Goal: Task Accomplishment & Management: Complete application form

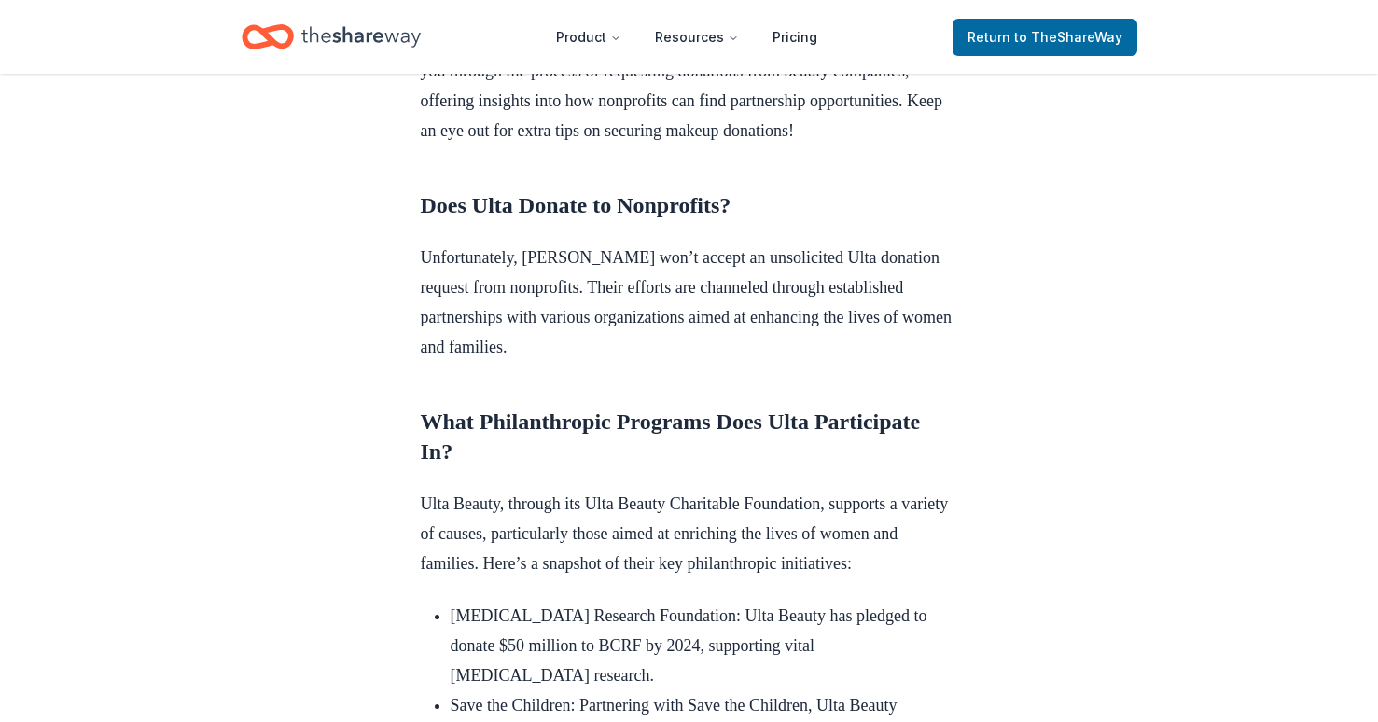
scroll to position [763, 0]
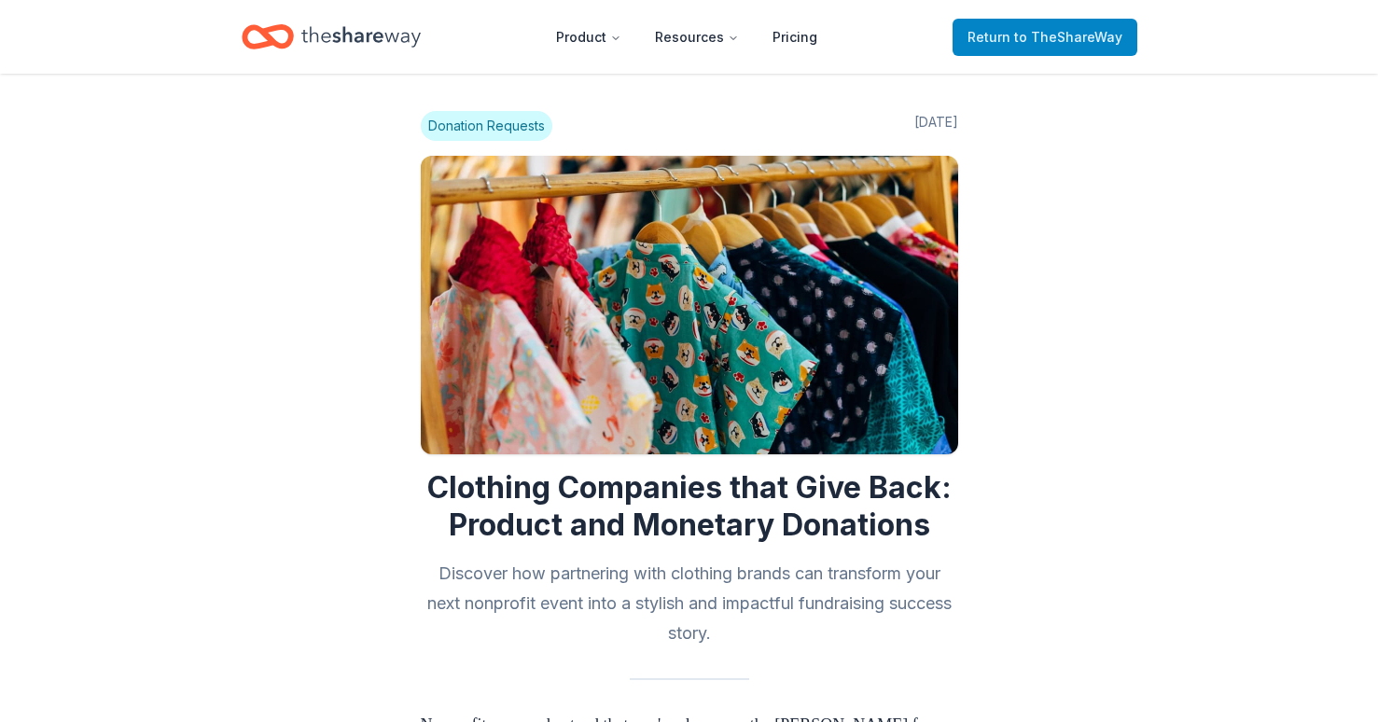
click at [1084, 27] on span "Return to TheShareWay" at bounding box center [1044, 37] width 155 height 22
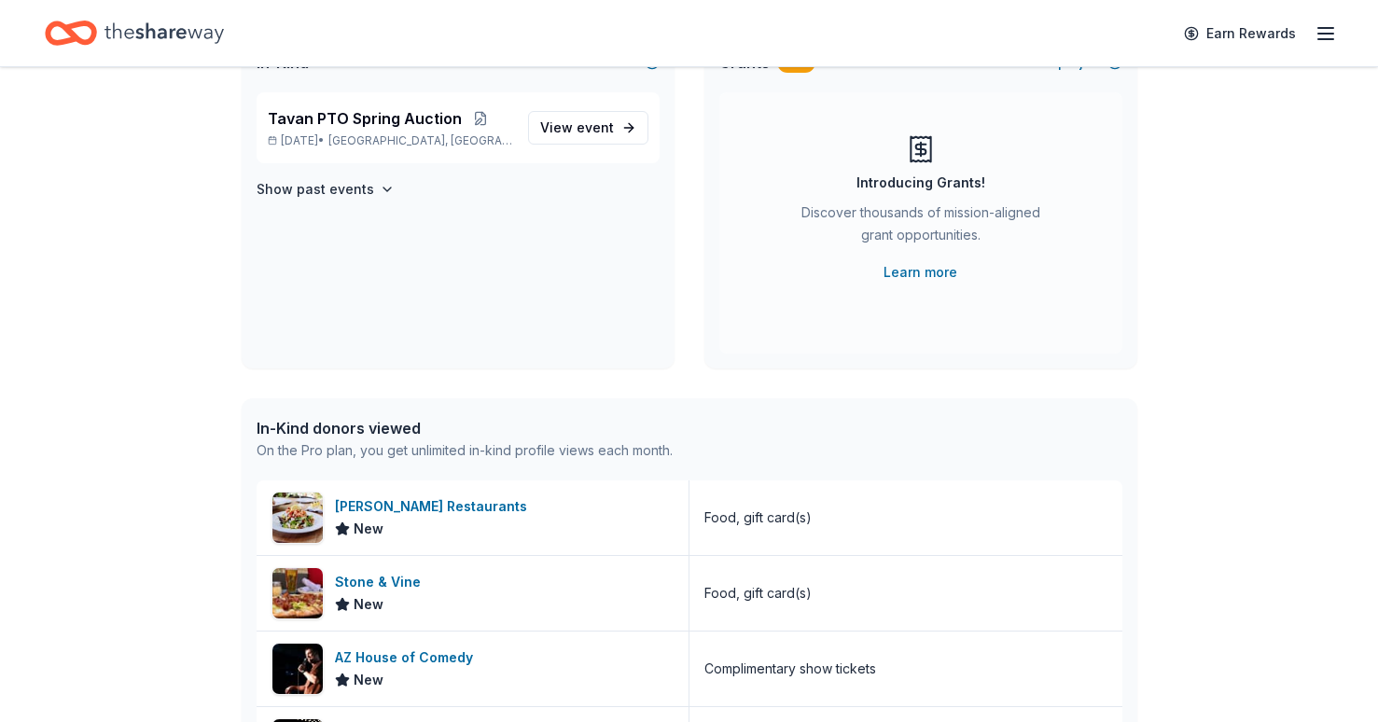
scroll to position [202, 0]
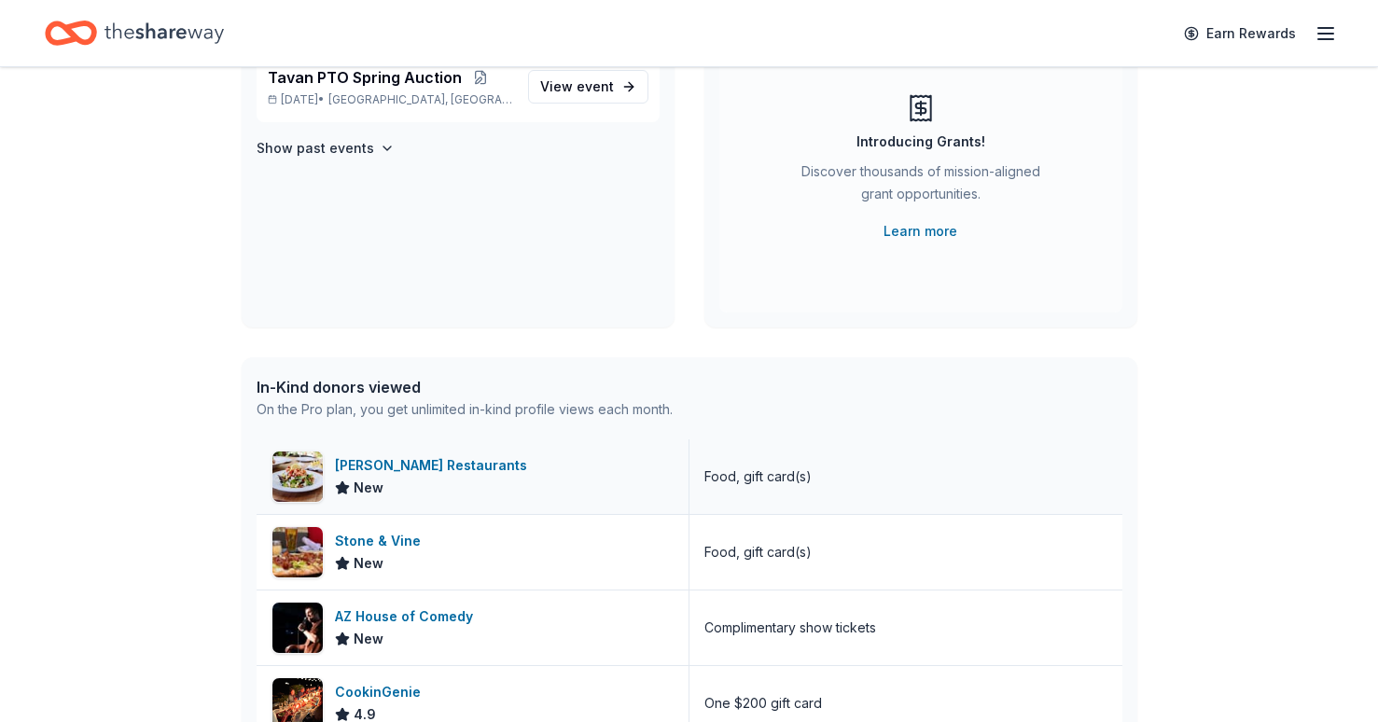
click at [465, 478] on div "New" at bounding box center [435, 488] width 200 height 22
click at [595, 80] on span "event" at bounding box center [595, 86] width 37 height 16
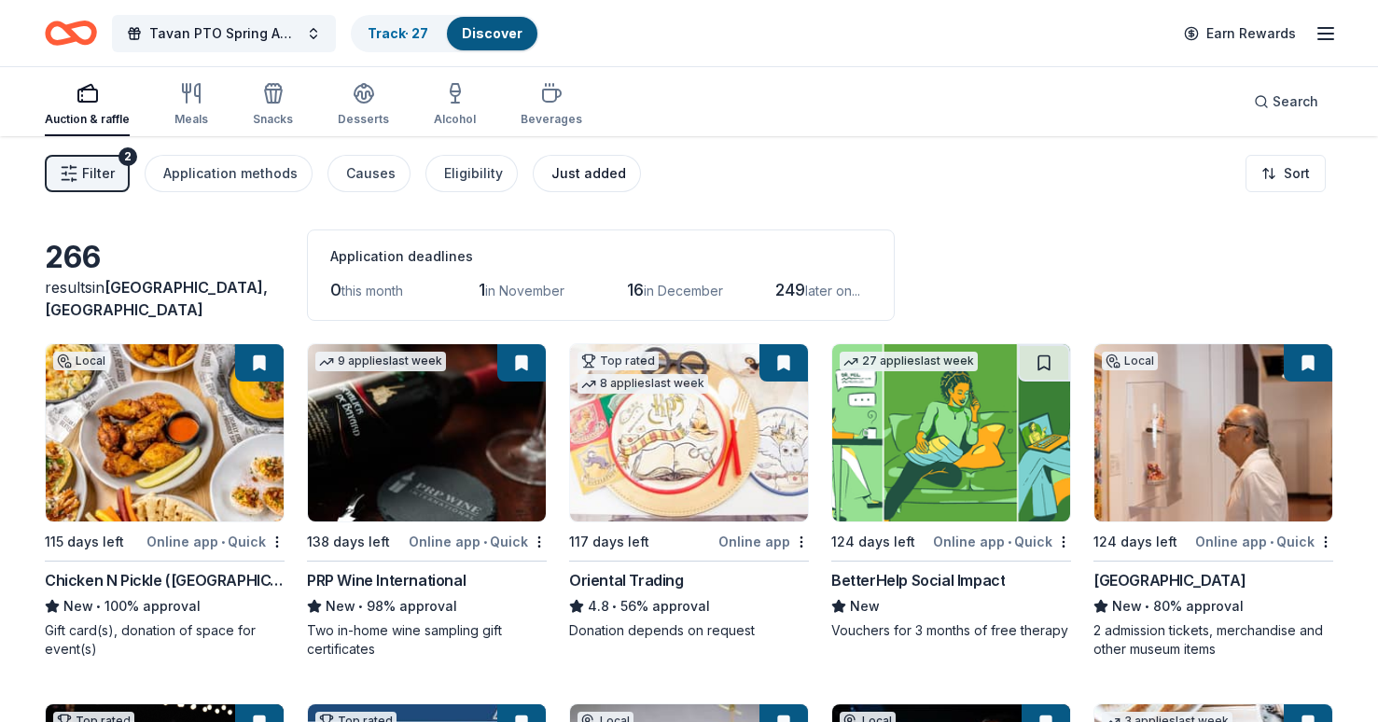
click at [558, 161] on button "Just added" at bounding box center [587, 173] width 108 height 37
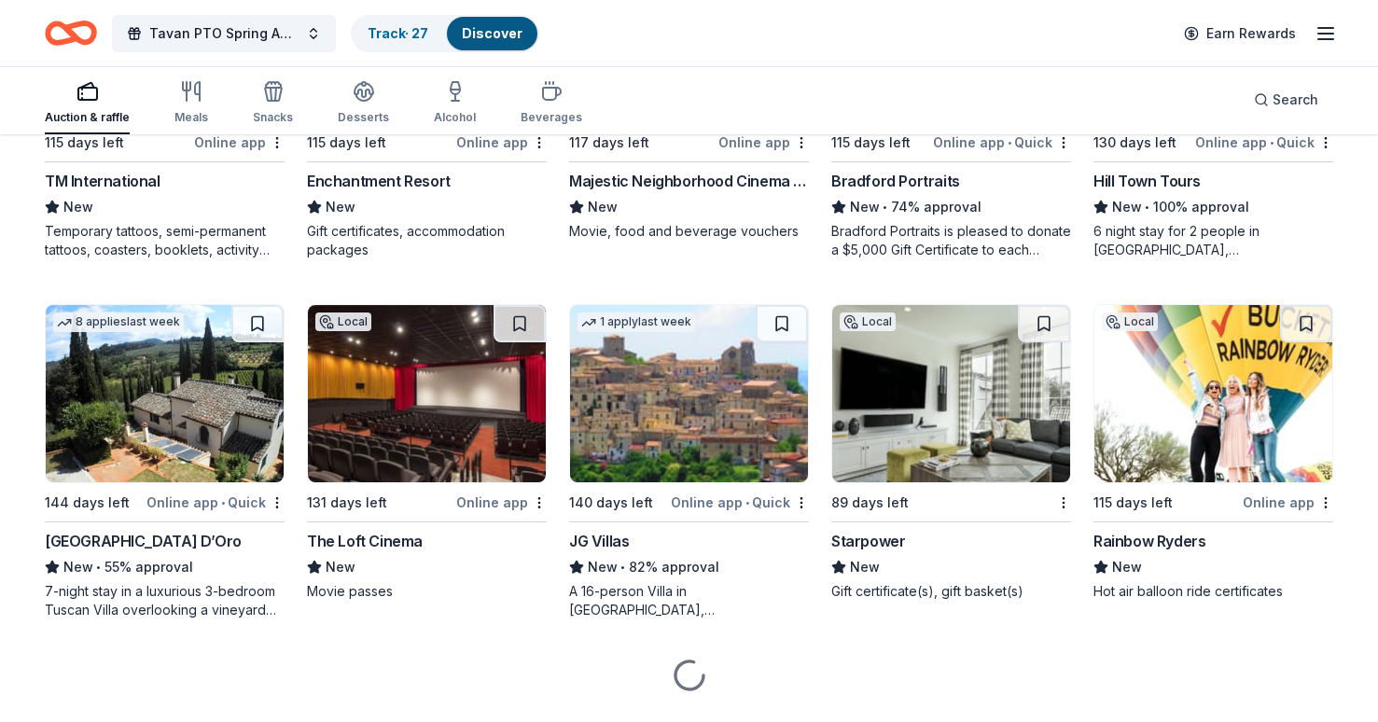
scroll to position [1103, 0]
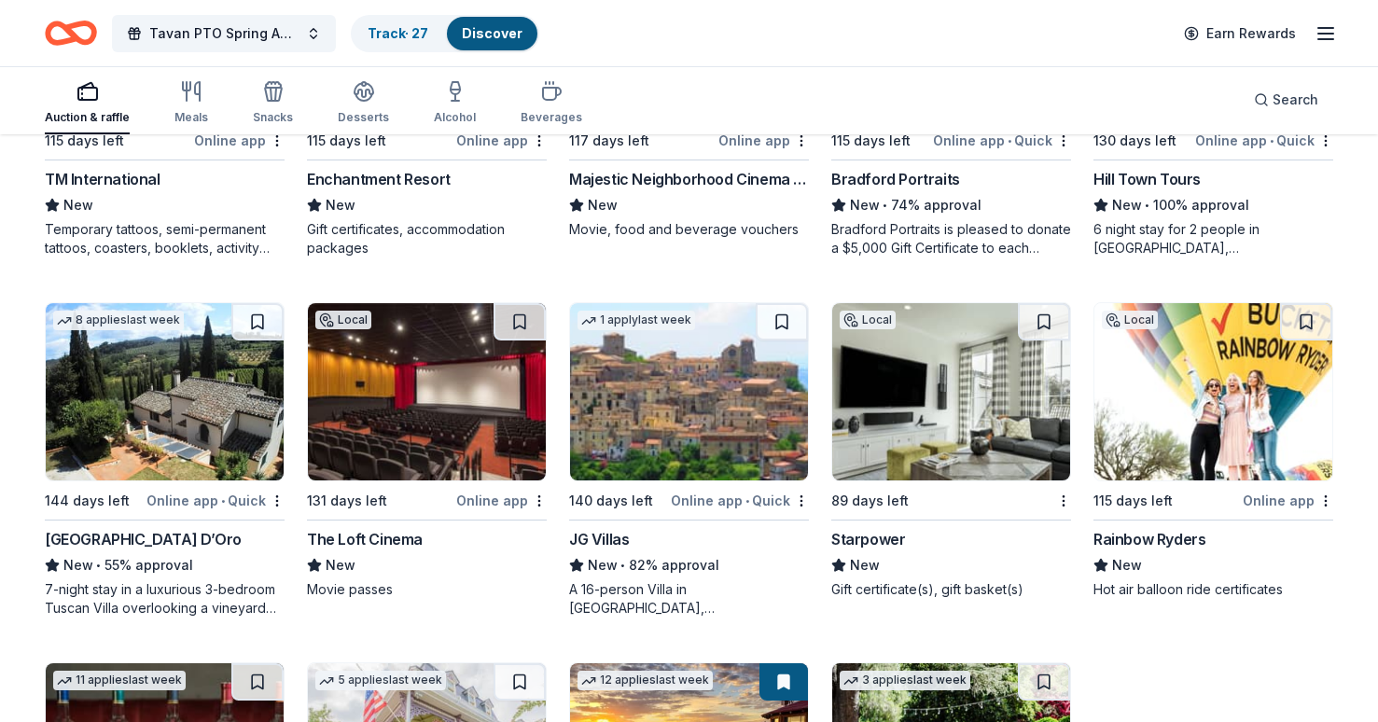
click at [121, 432] on img at bounding box center [165, 391] width 238 height 177
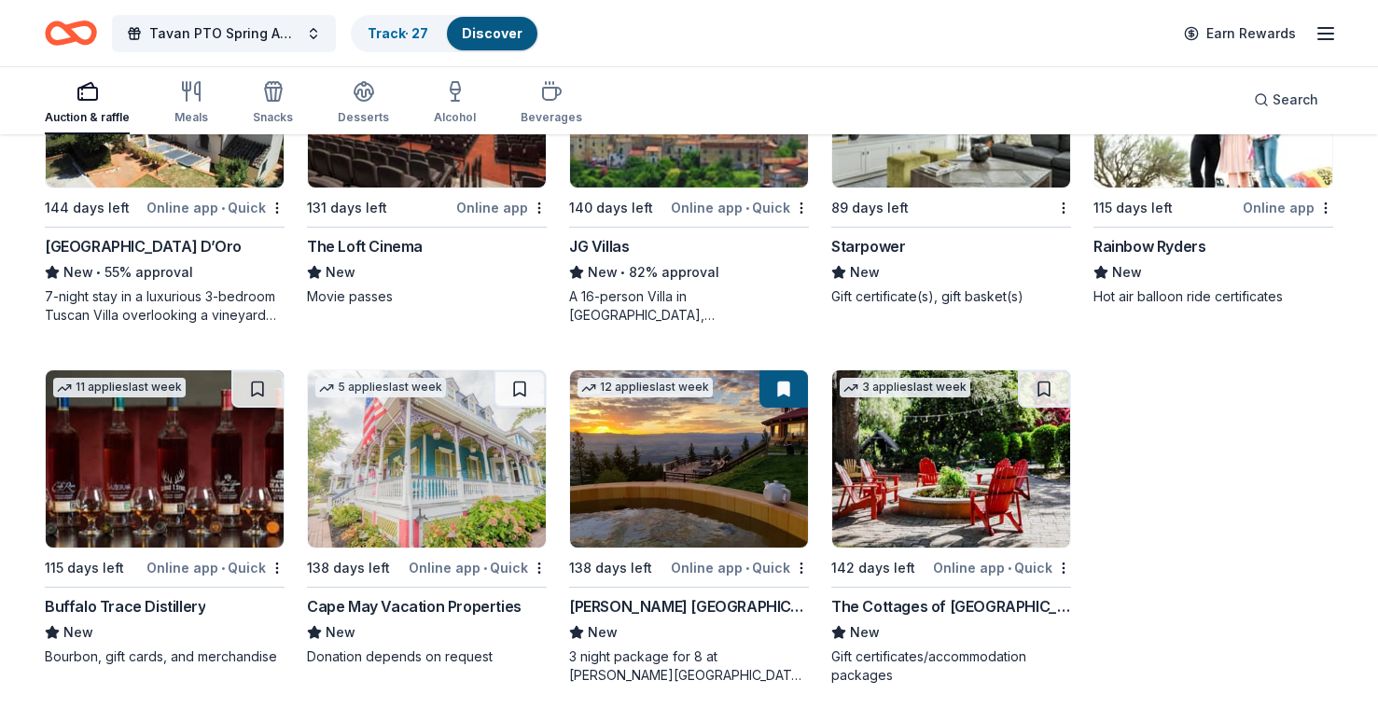
scroll to position [1396, 0]
click at [913, 465] on img at bounding box center [951, 458] width 238 height 177
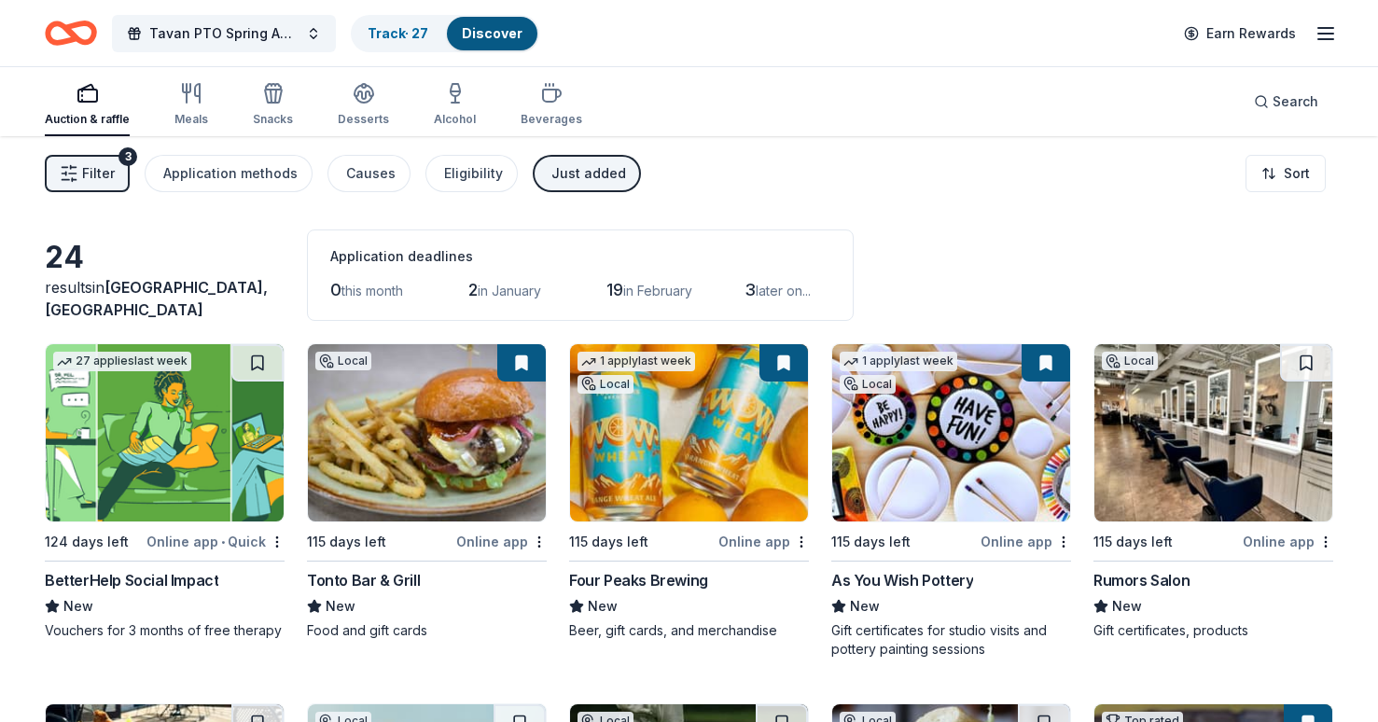
scroll to position [0, 0]
click at [473, 175] on div "Eligibility" at bounding box center [473, 173] width 59 height 22
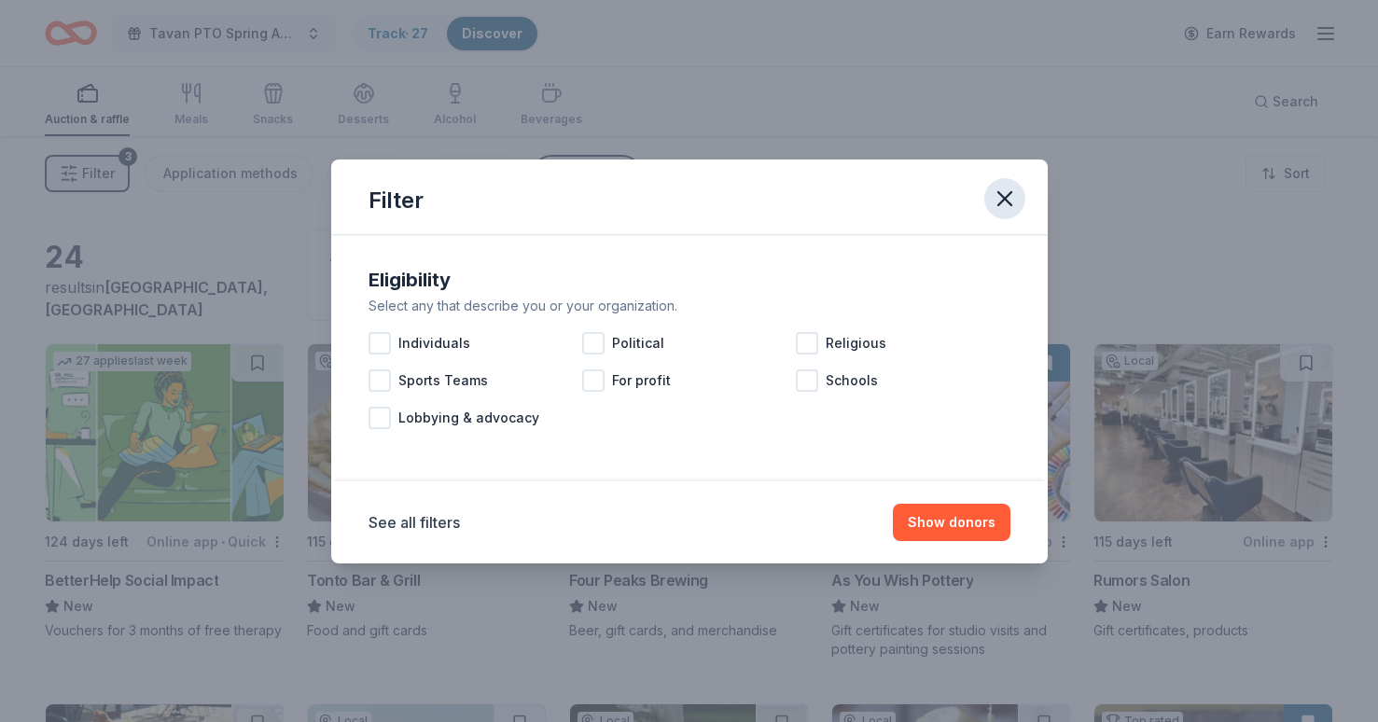
click at [1008, 198] on icon "button" at bounding box center [1005, 199] width 26 height 26
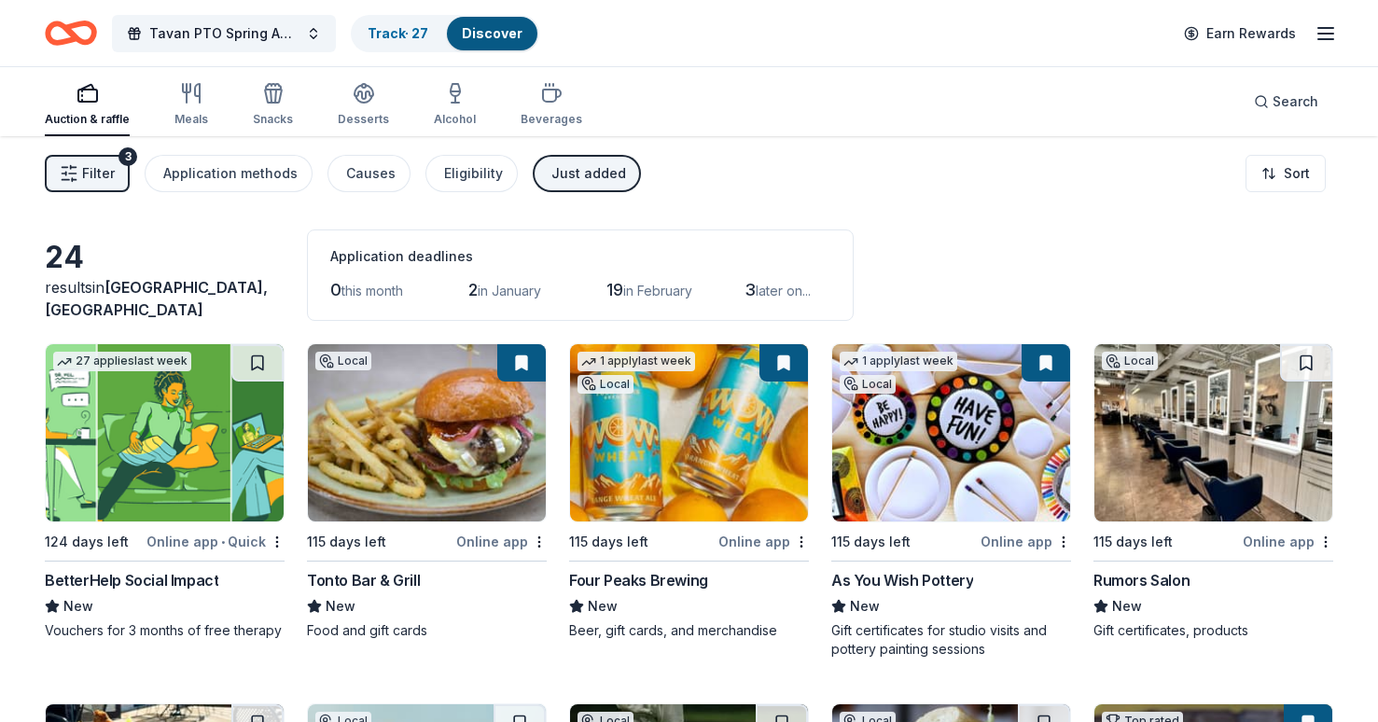
click at [92, 124] on div "Auction & raffle" at bounding box center [87, 119] width 85 height 15
click at [200, 97] on icon "button" at bounding box center [191, 93] width 22 height 22
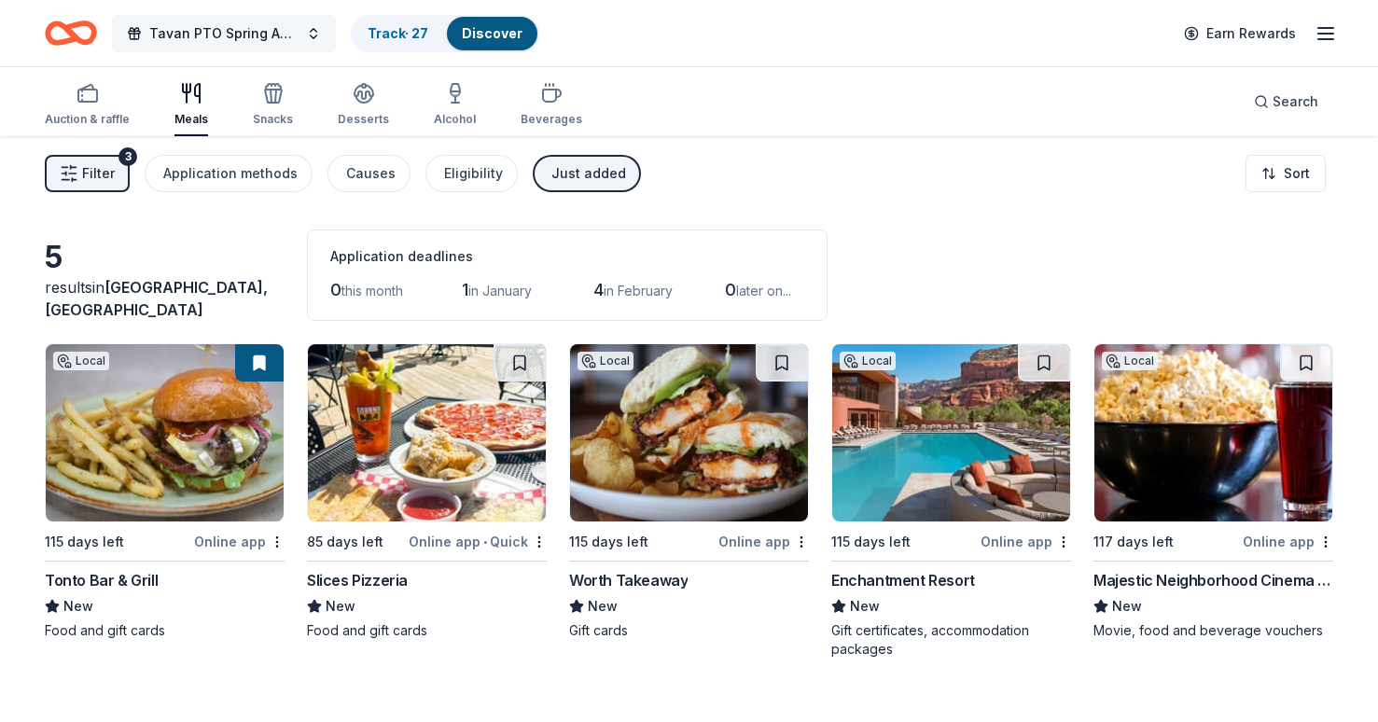
click at [293, 30] on span "Tavan PTO Spring Auction" at bounding box center [223, 33] width 149 height 22
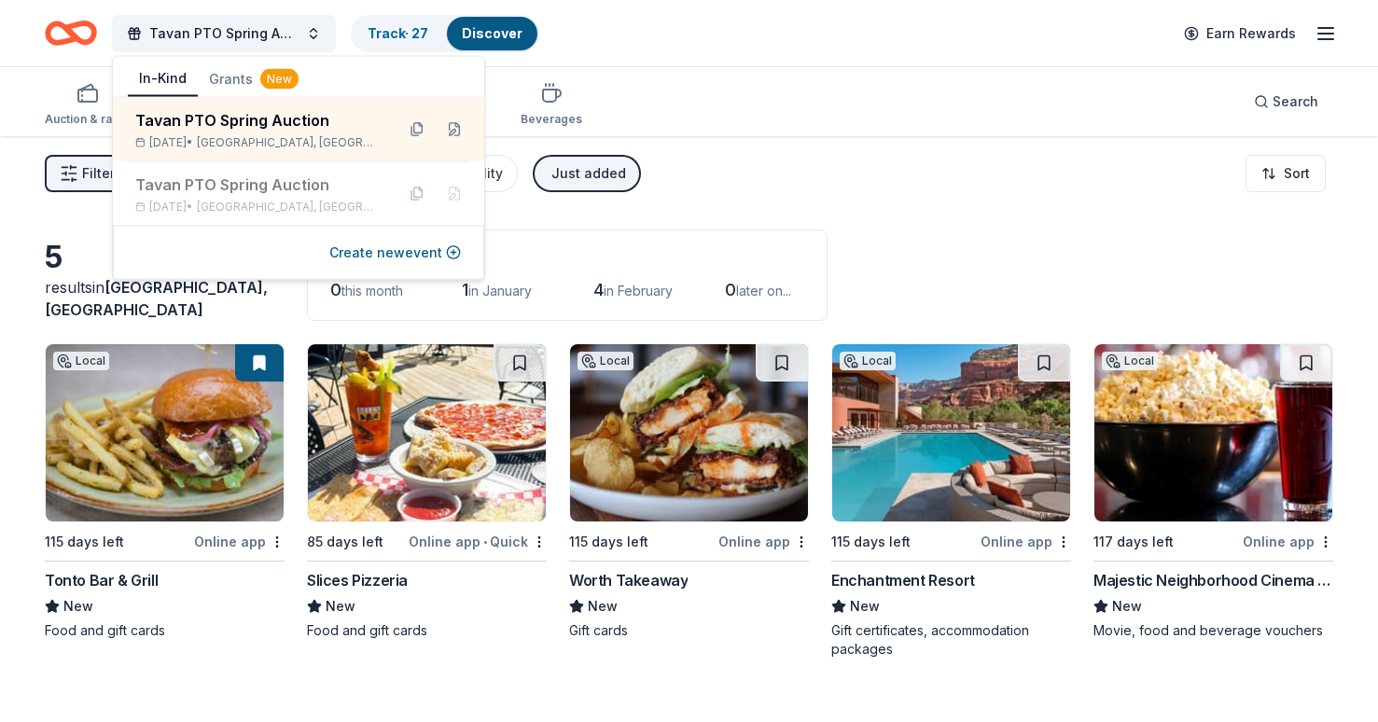
click at [752, 83] on div "Auction & raffle Meals Snacks Desserts Alcohol Beverages Search" at bounding box center [689, 101] width 1288 height 69
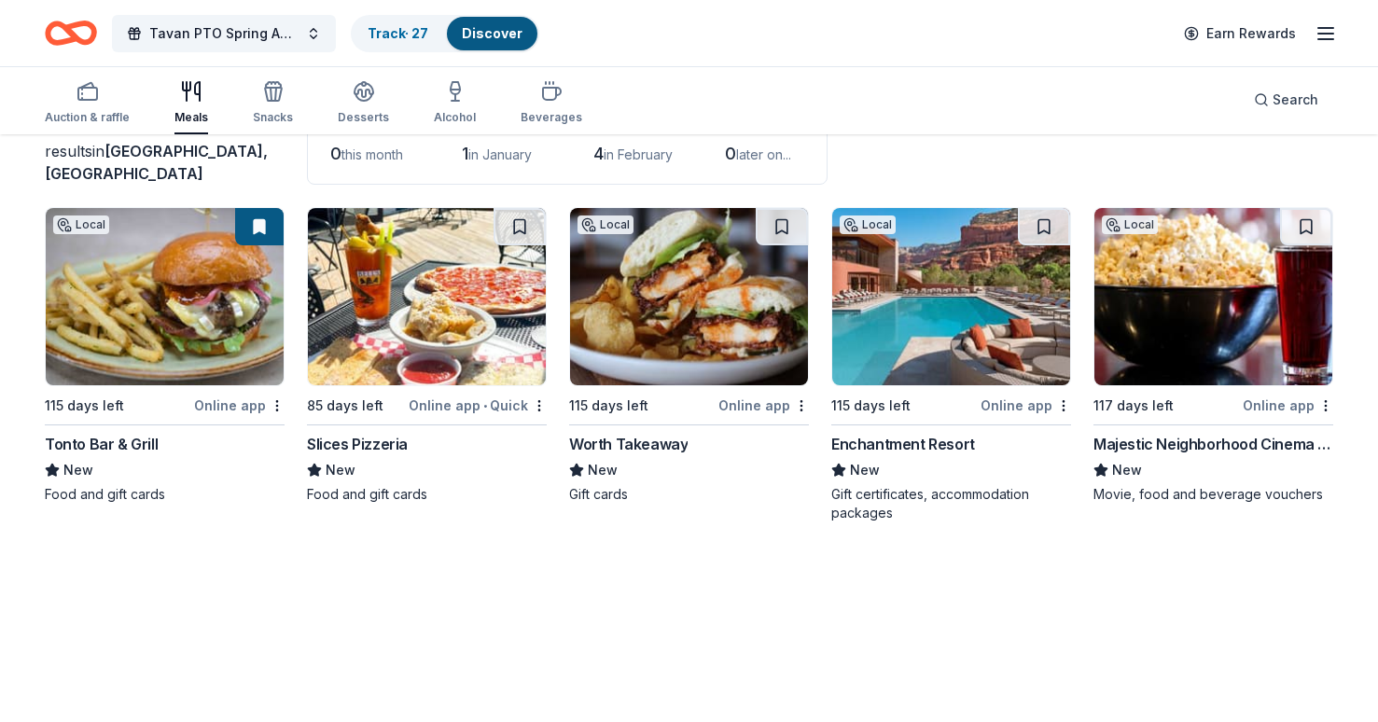
scroll to position [136, 0]
click at [277, 103] on div "Snacks" at bounding box center [273, 102] width 40 height 45
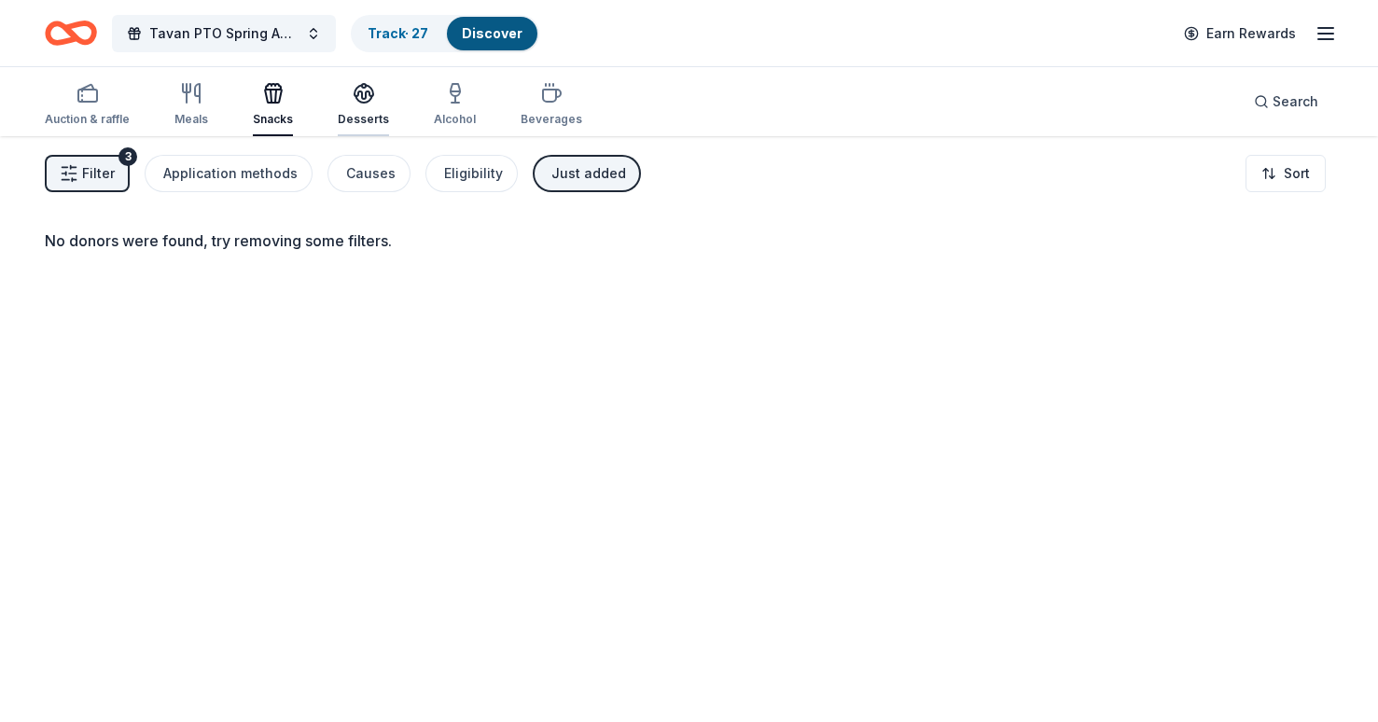
click at [361, 105] on div "Desserts" at bounding box center [363, 104] width 51 height 45
click at [444, 94] on icon "button" at bounding box center [455, 93] width 22 height 22
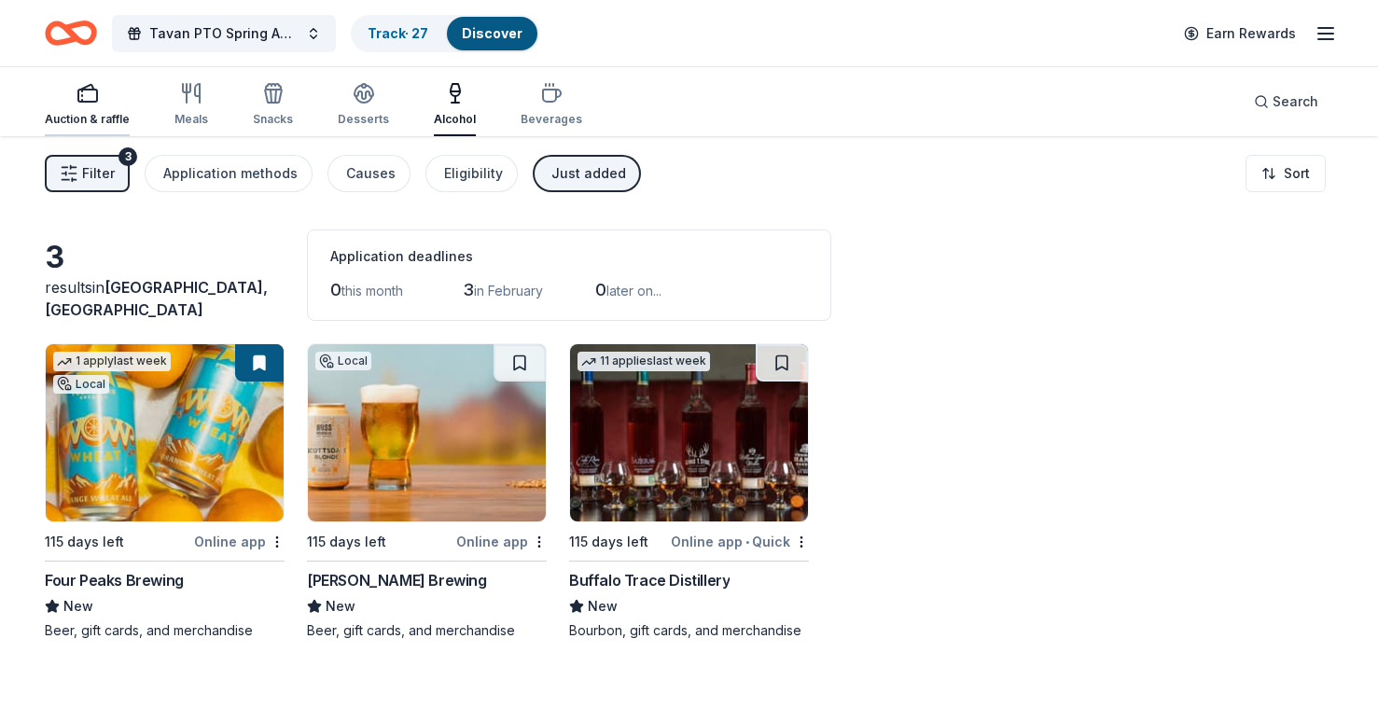
click at [90, 97] on icon "button" at bounding box center [87, 93] width 22 height 22
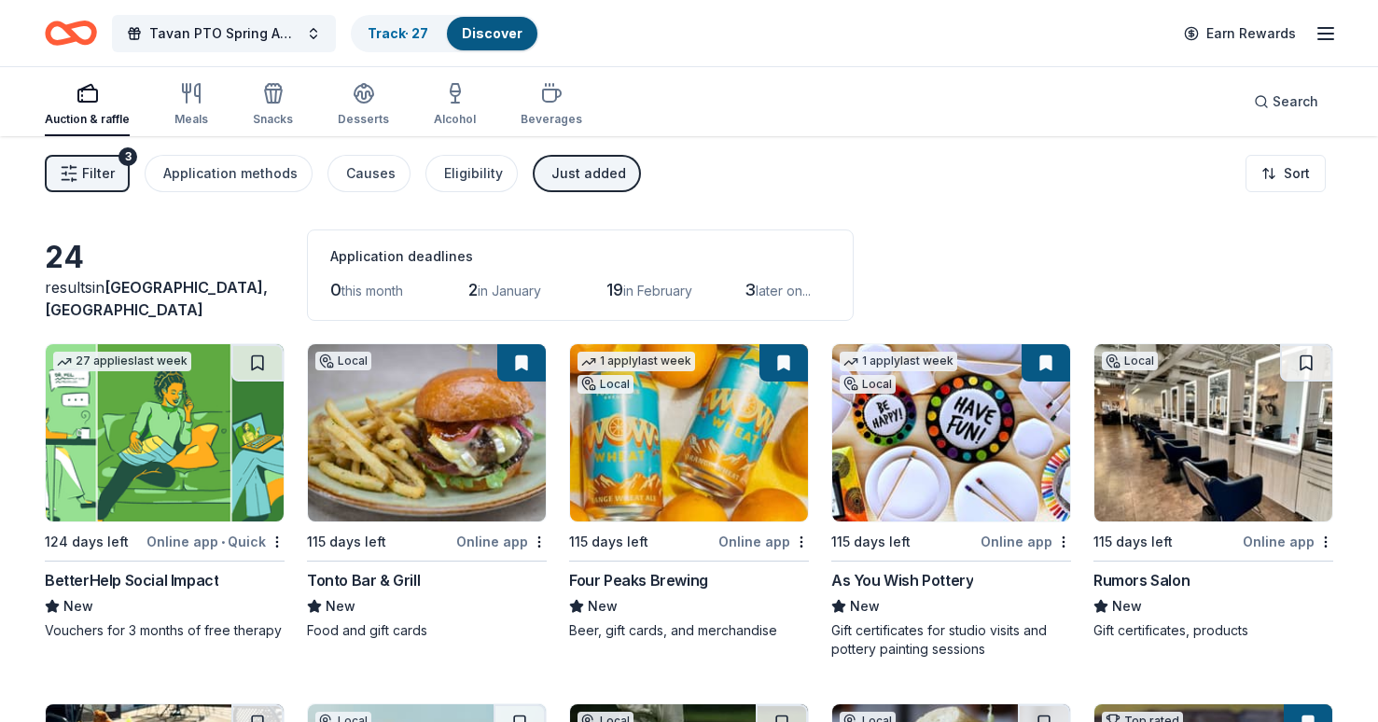
click at [156, 312] on span "Phoenix, AZ" at bounding box center [156, 298] width 223 height 41
click at [484, 35] on link "Discover" at bounding box center [492, 33] width 61 height 16
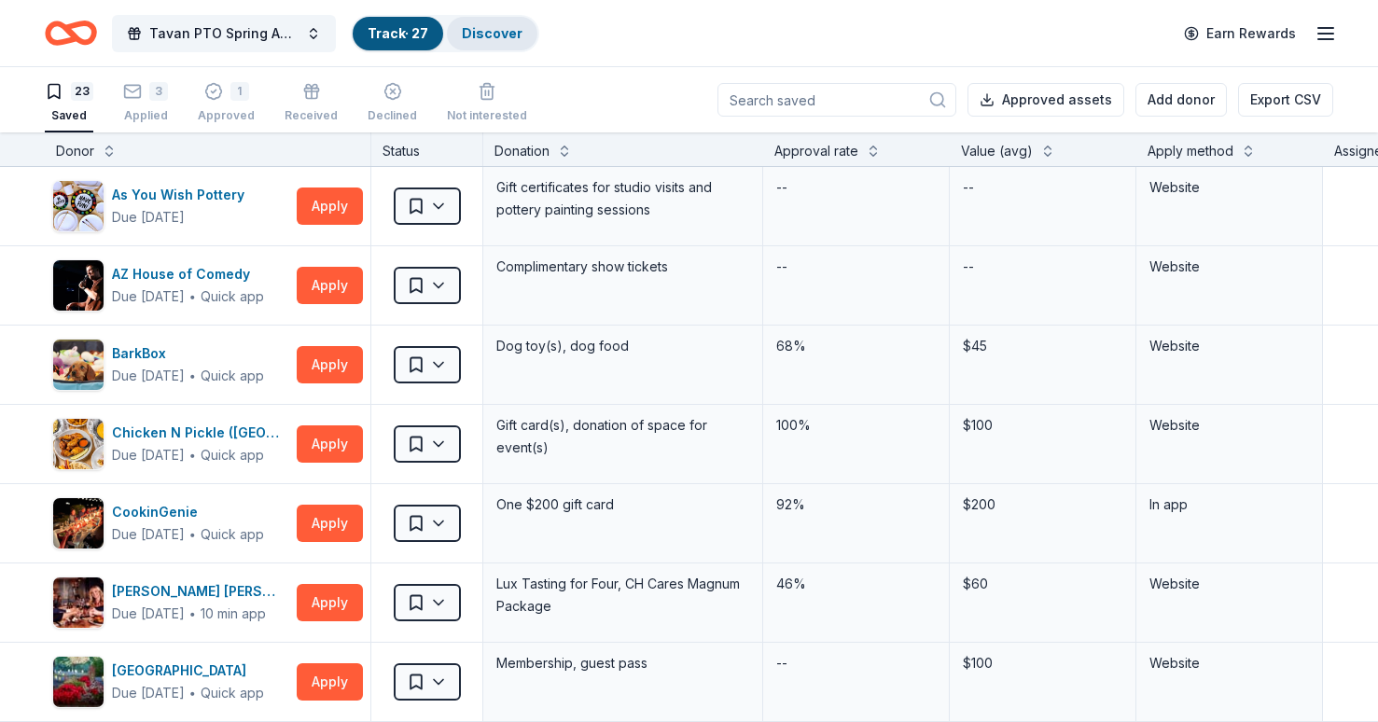
click at [467, 34] on link "Discover" at bounding box center [492, 33] width 61 height 16
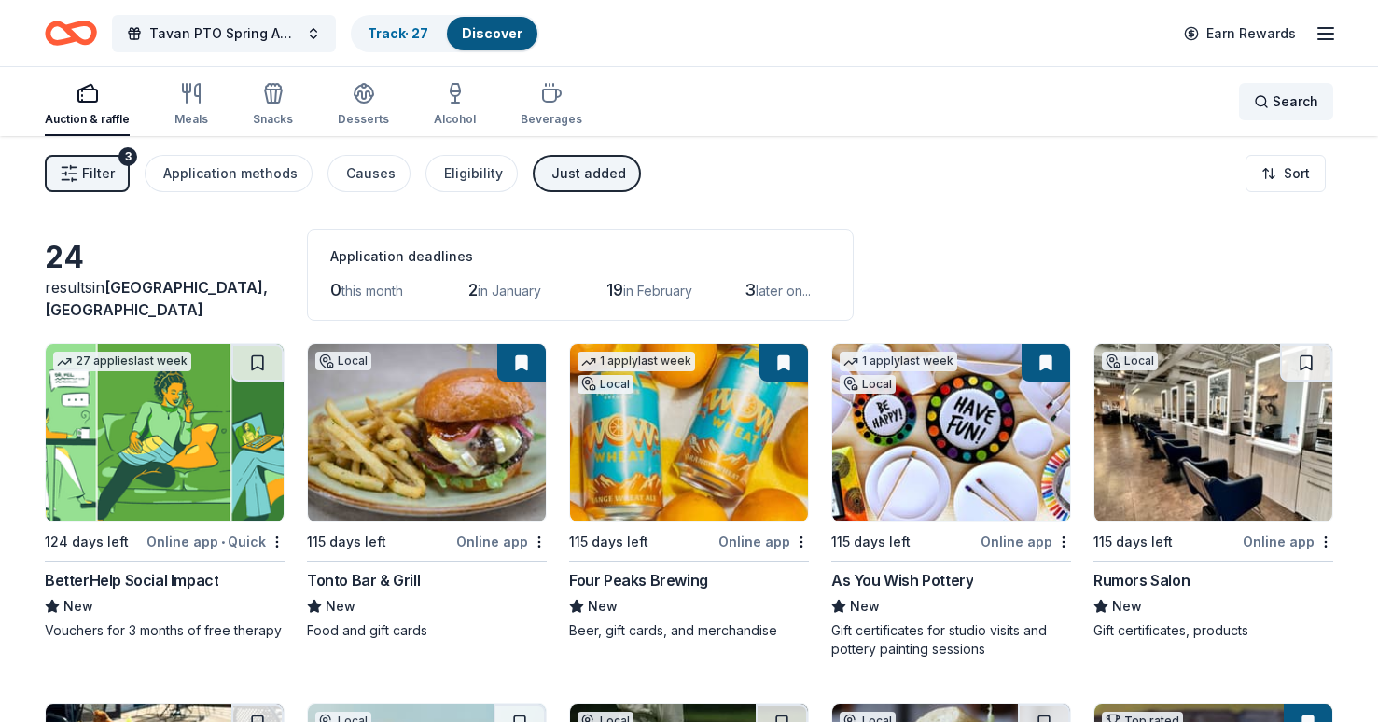
click at [1285, 104] on span "Search" at bounding box center [1295, 101] width 46 height 22
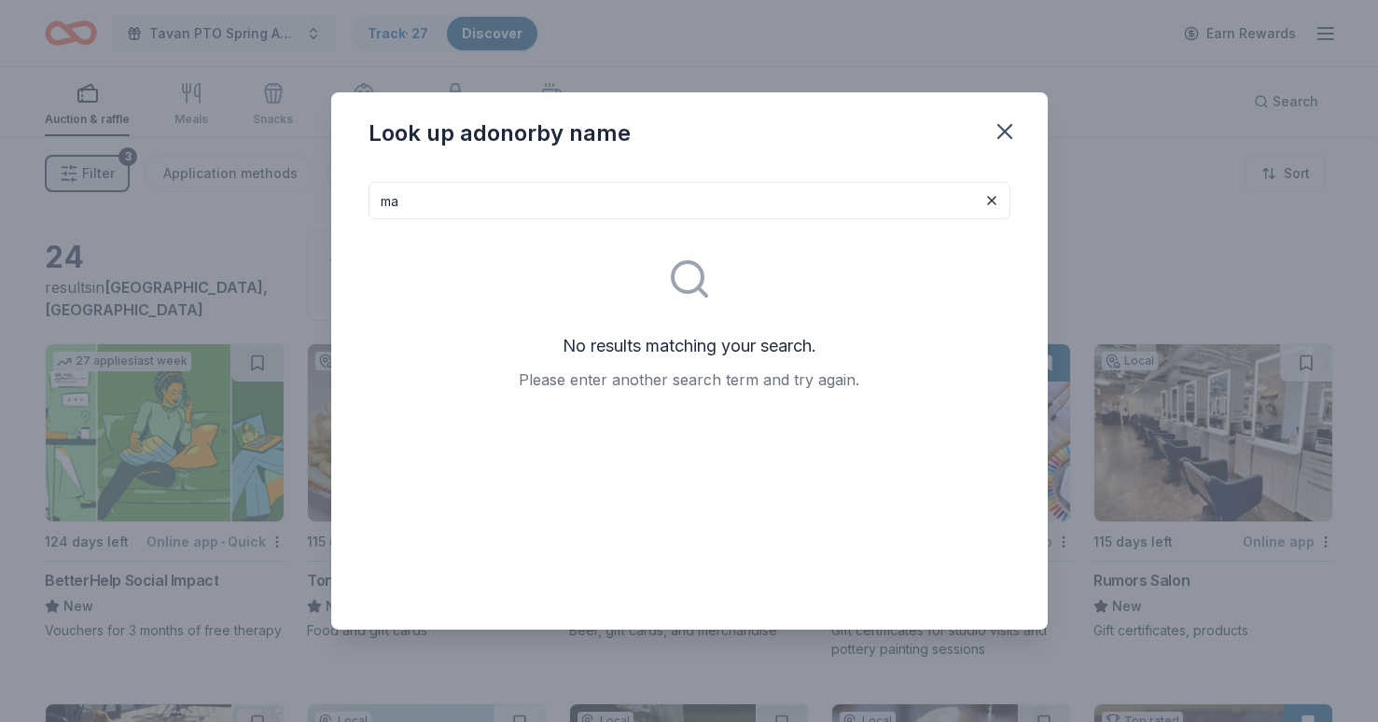
type input "m"
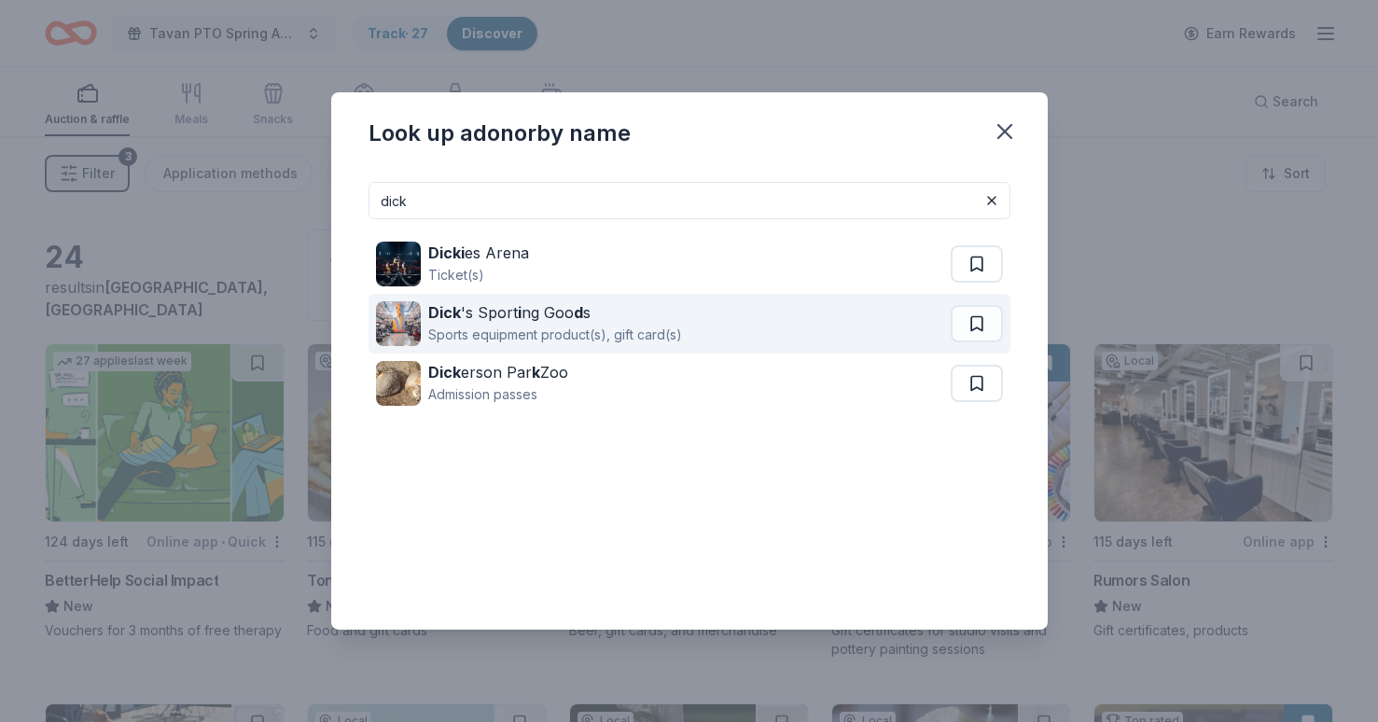
click at [586, 317] on div "Dick 's Sport i ng Goo d s" at bounding box center [555, 312] width 254 height 22
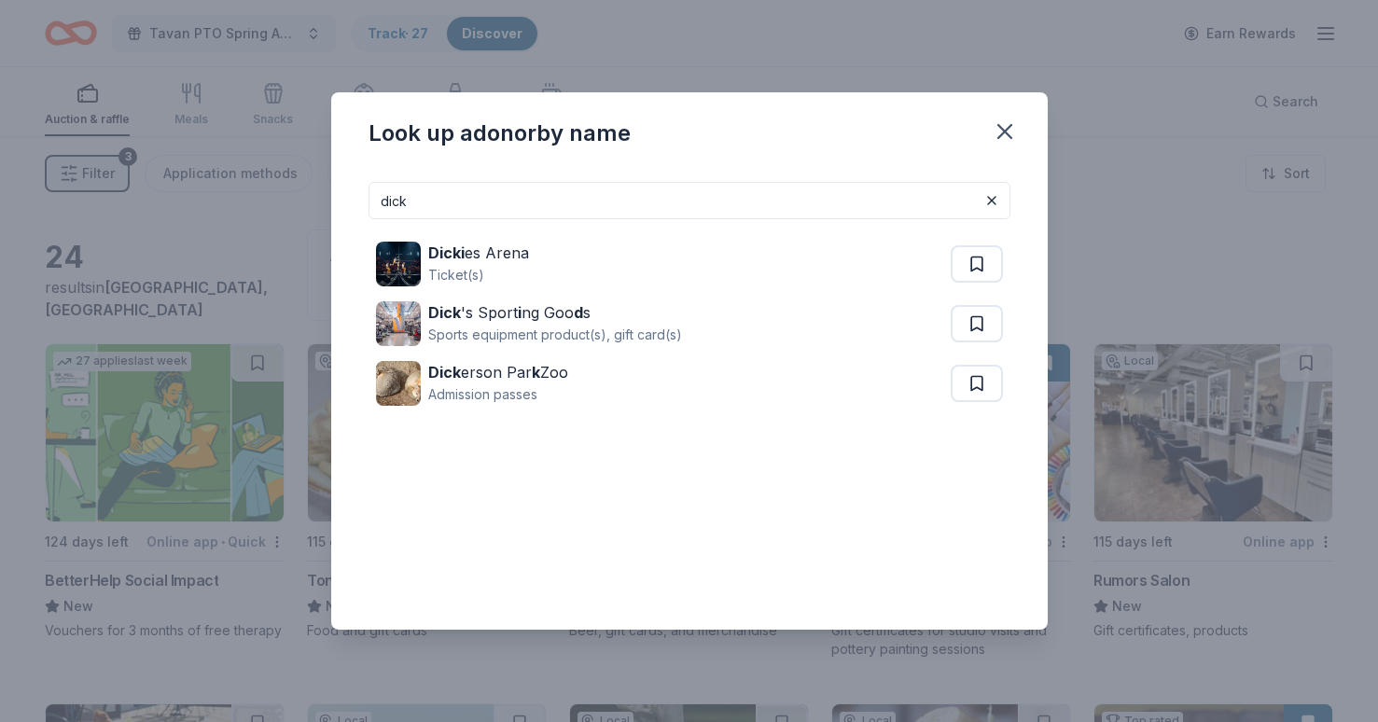
drag, startPoint x: 575, startPoint y: 201, endPoint x: 313, endPoint y: 175, distance: 262.5
click at [313, 175] on div "Look up a donor by name dick Dicki es Arena Ticket(s) Dick 's Sport i ng Goo d …" at bounding box center [689, 361] width 1378 height 722
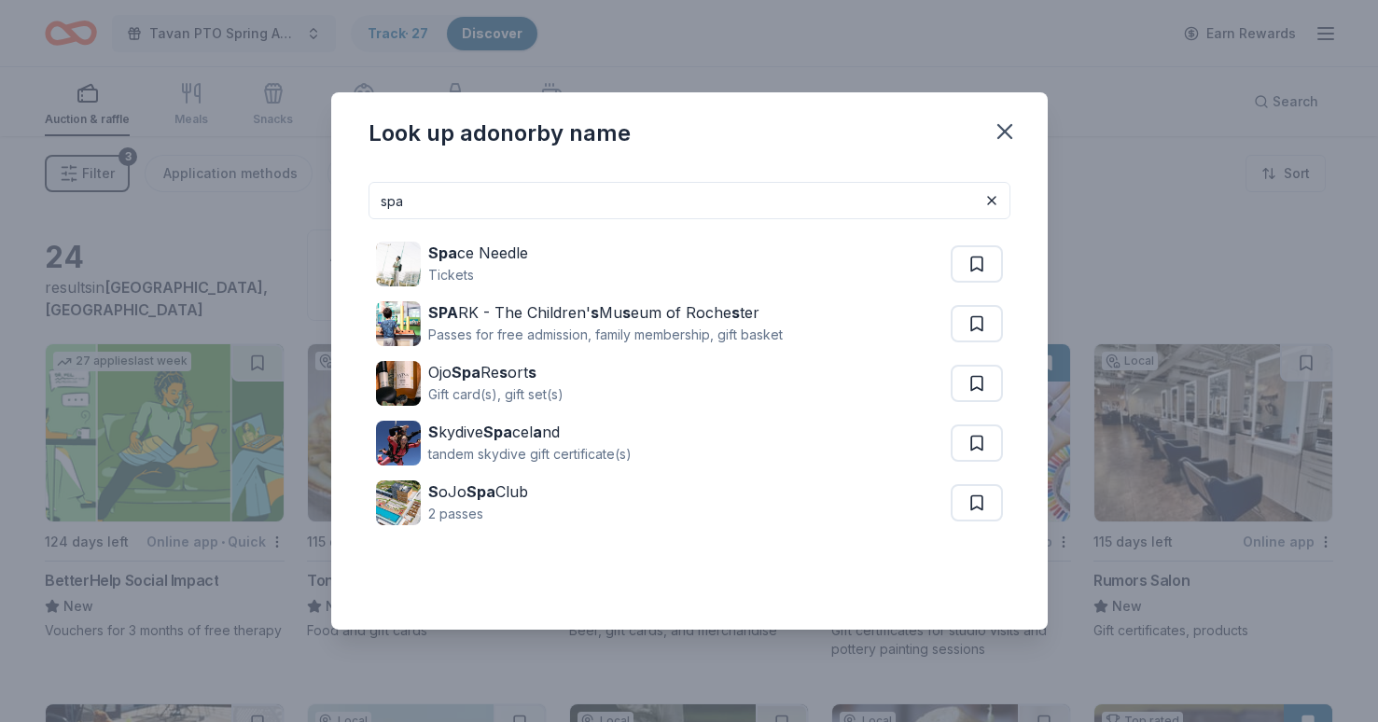
drag, startPoint x: 459, startPoint y: 204, endPoint x: 342, endPoint y: 200, distance: 116.7
click at [342, 201] on div "spa Spa ce Needle Tickets SPA RK - The Children' s Mu s eum of Roche s ter Pass…" at bounding box center [689, 398] width 716 height 463
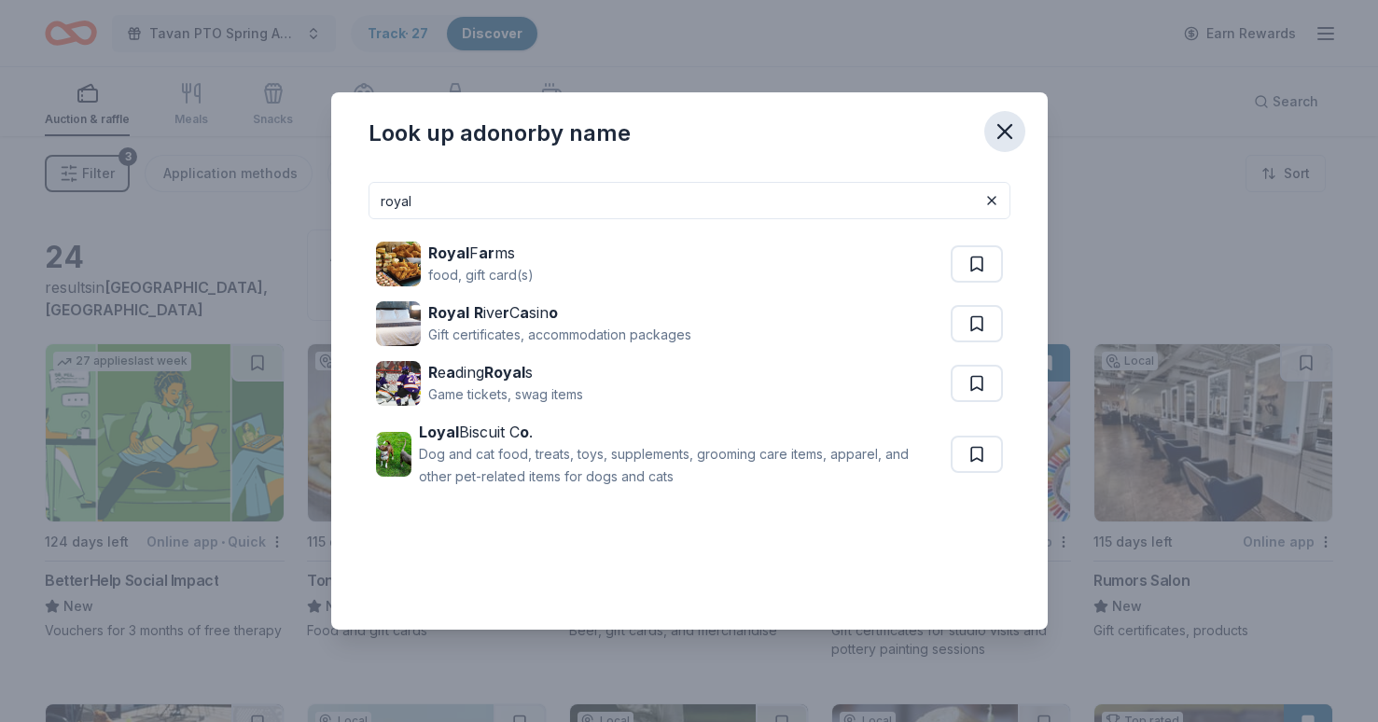
type input "royal"
click at [1006, 127] on icon "button" at bounding box center [1005, 131] width 26 height 26
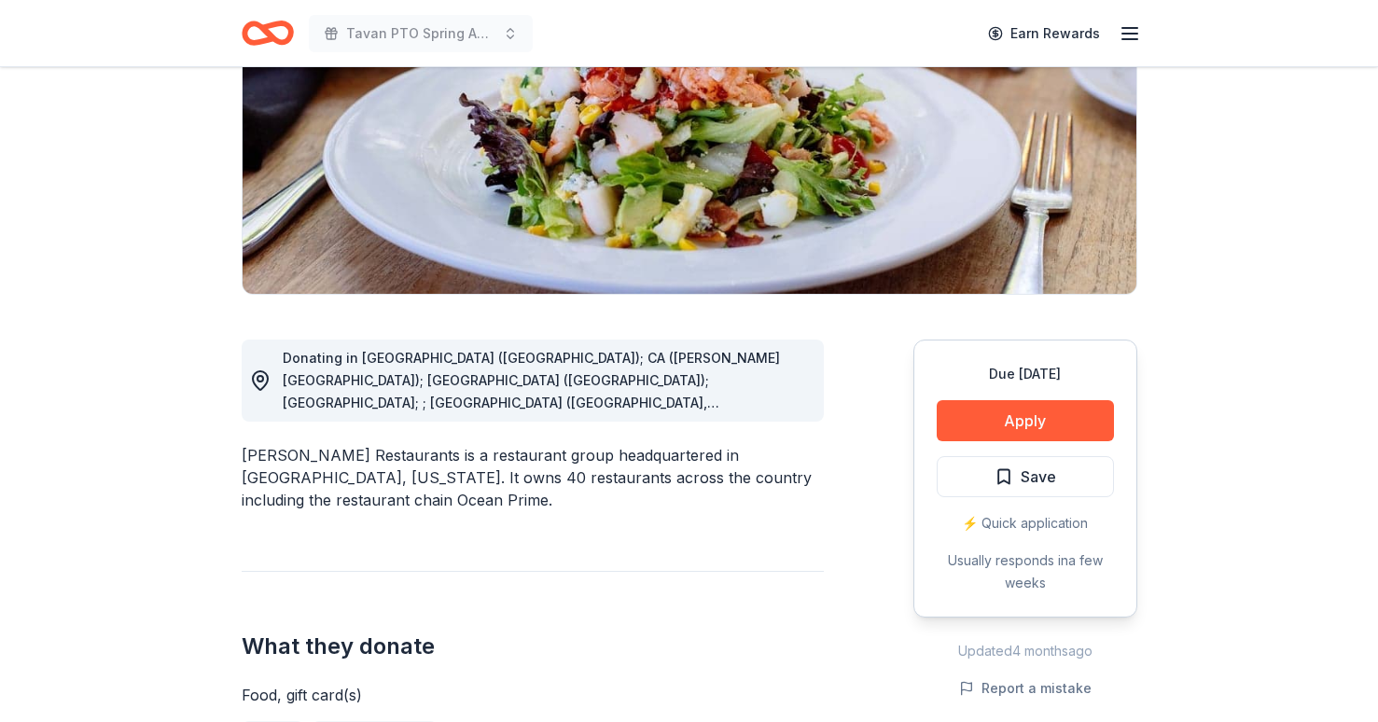
scroll to position [287, 0]
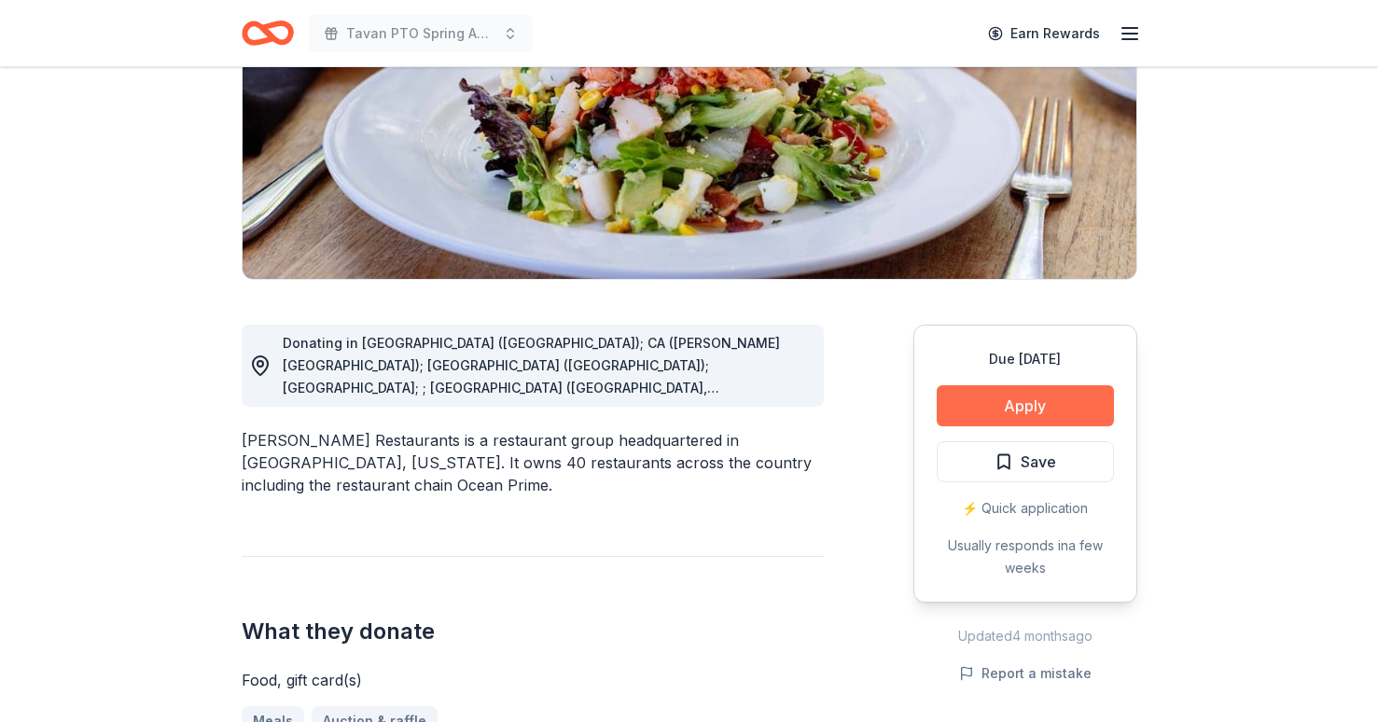
click at [993, 398] on button "Apply" at bounding box center [1025, 405] width 177 height 41
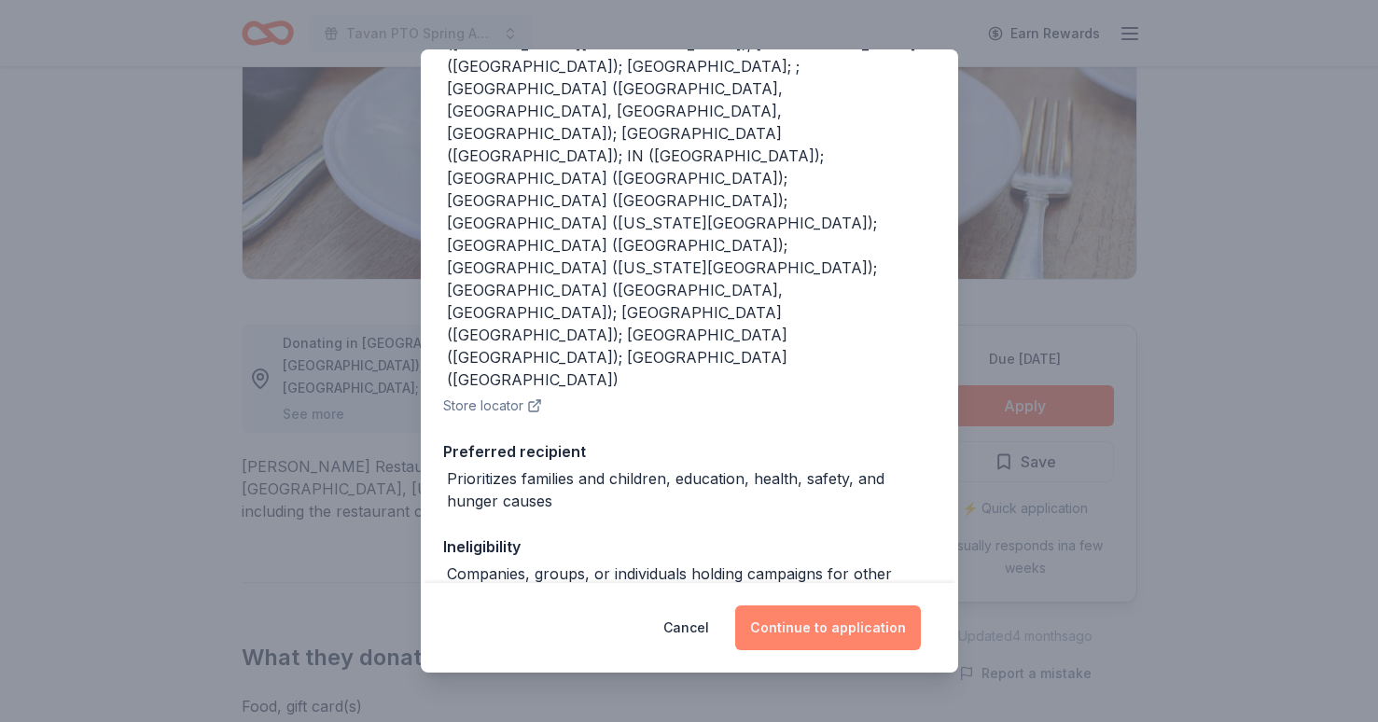
scroll to position [292, 0]
click at [811, 618] on button "Continue to application" at bounding box center [828, 627] width 186 height 45
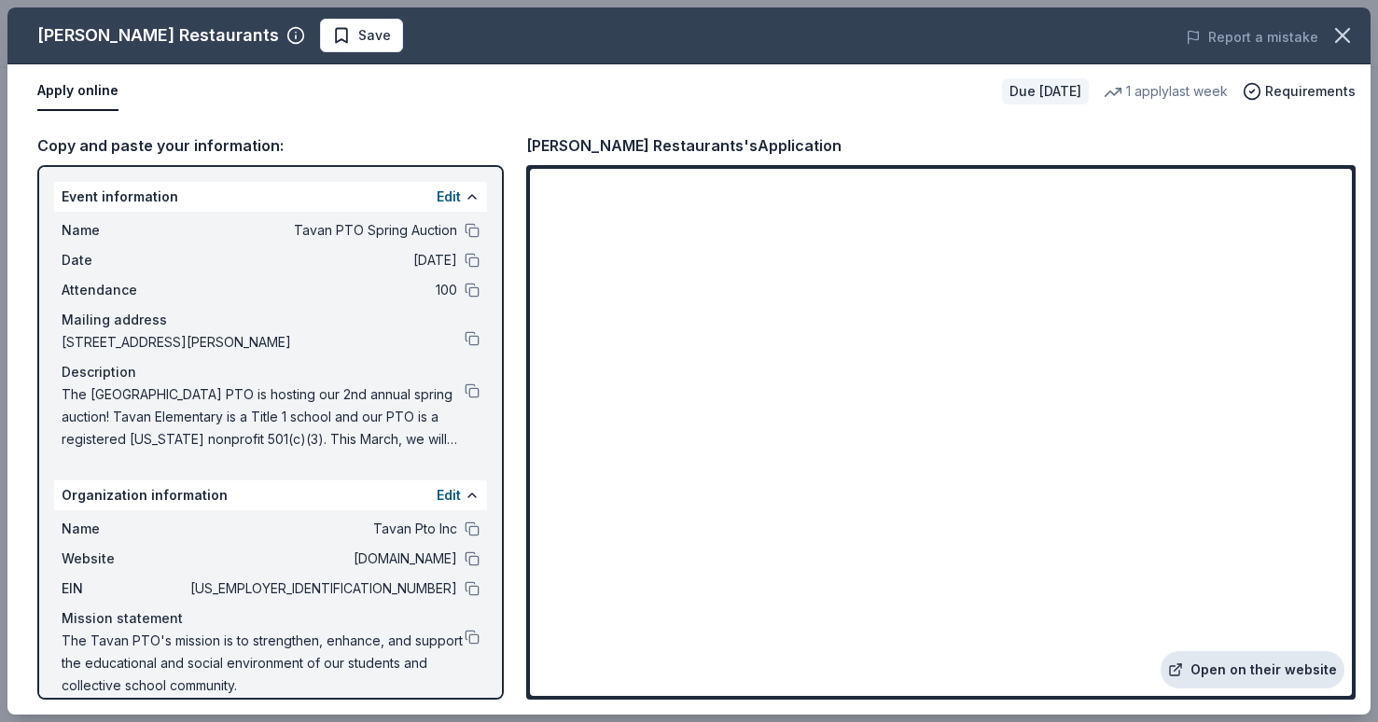
click at [1234, 680] on link "Open on their website" at bounding box center [1252, 669] width 184 height 37
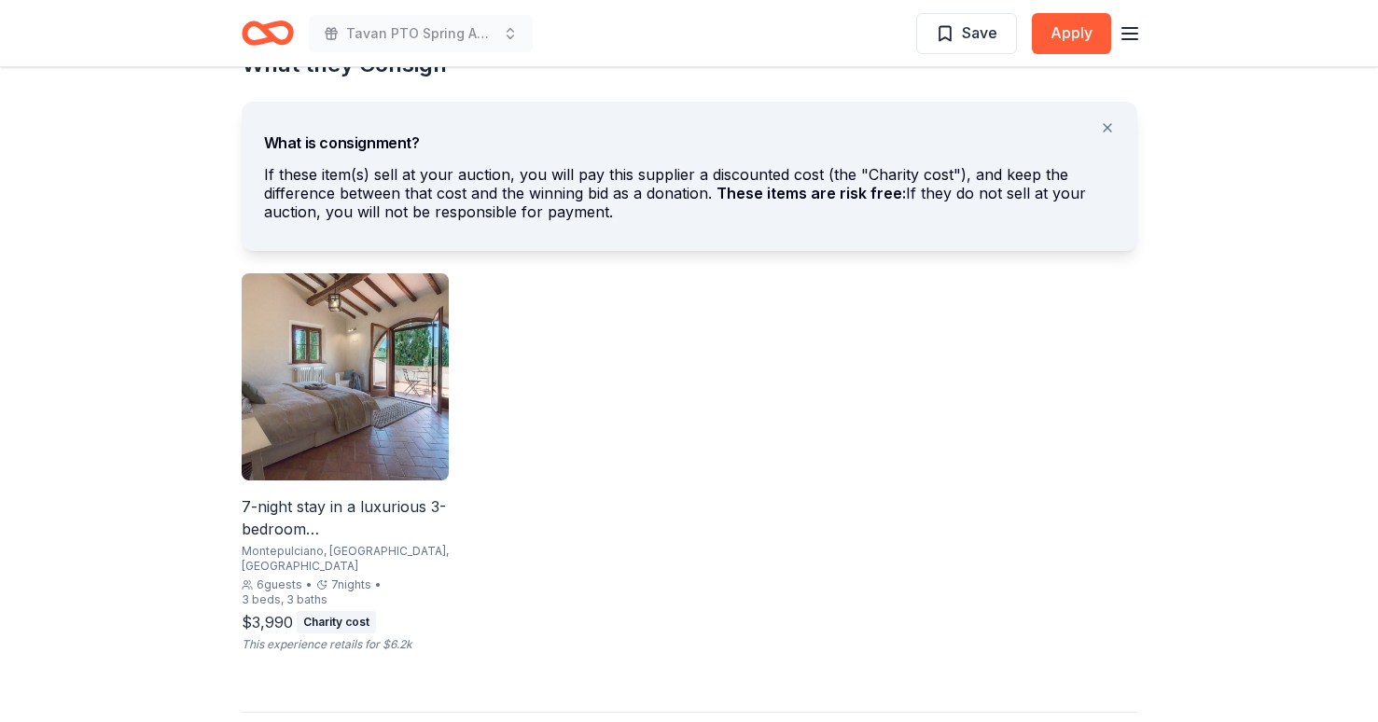
scroll to position [1132, 0]
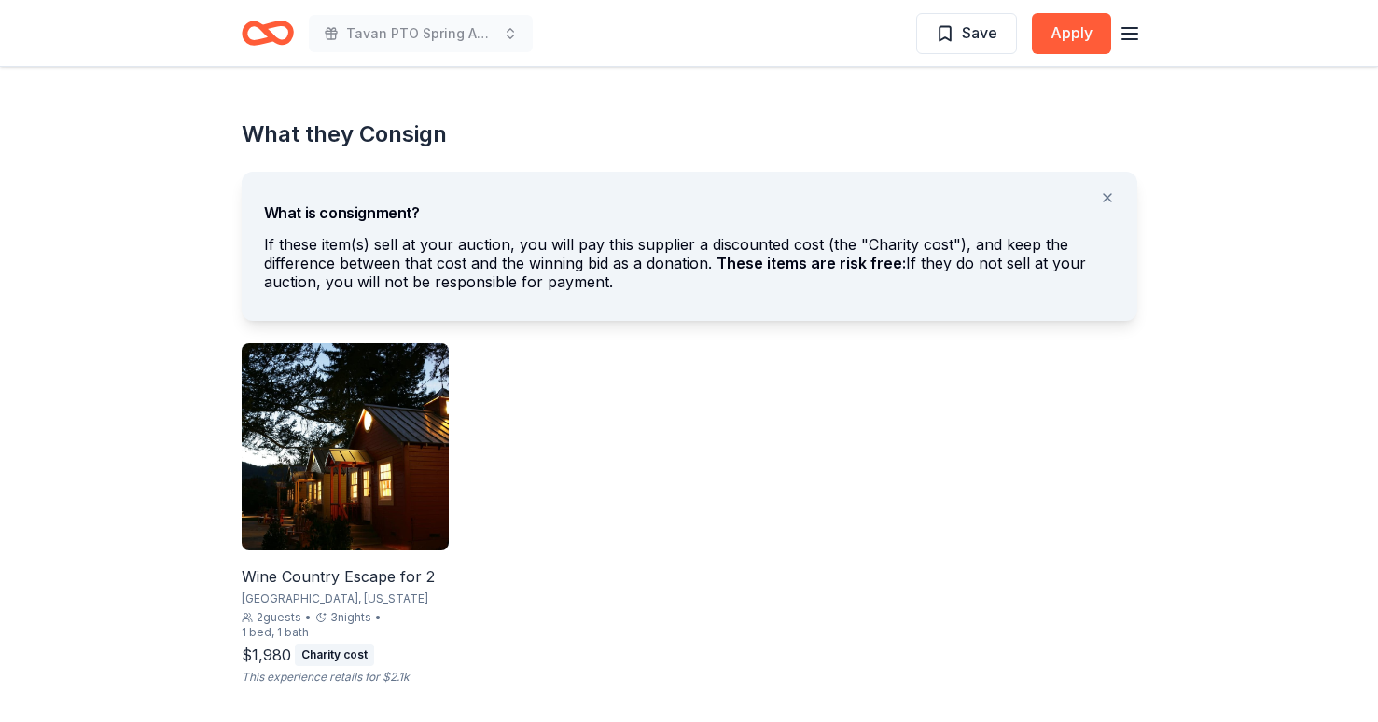
scroll to position [1028, 0]
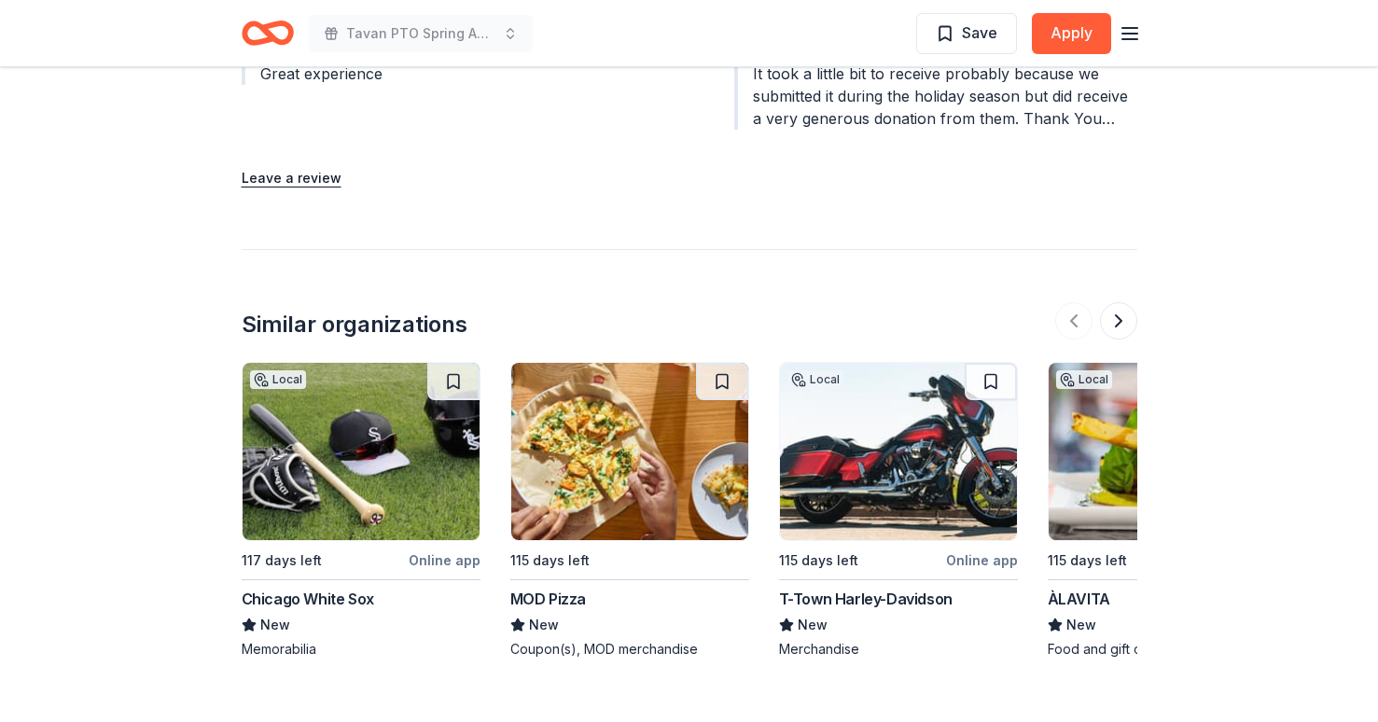
scroll to position [2234, 0]
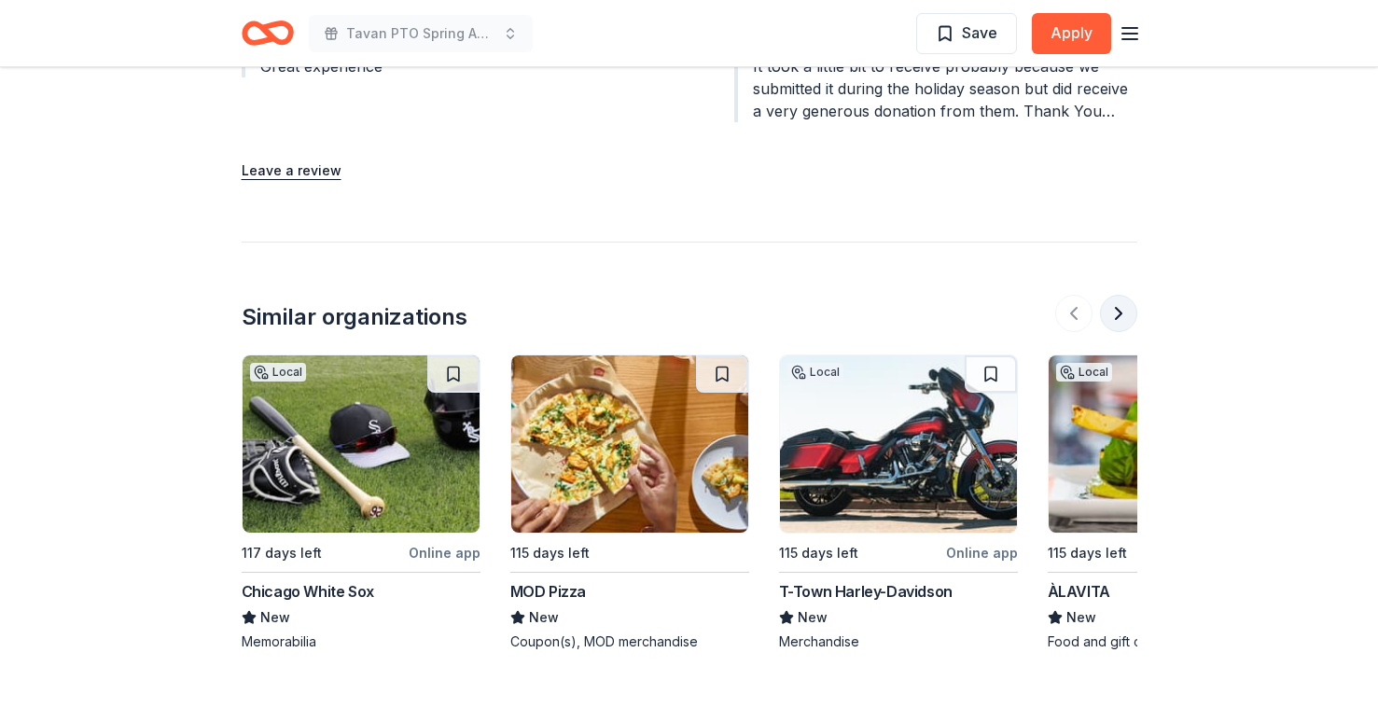
click at [1113, 306] on button at bounding box center [1118, 313] width 37 height 37
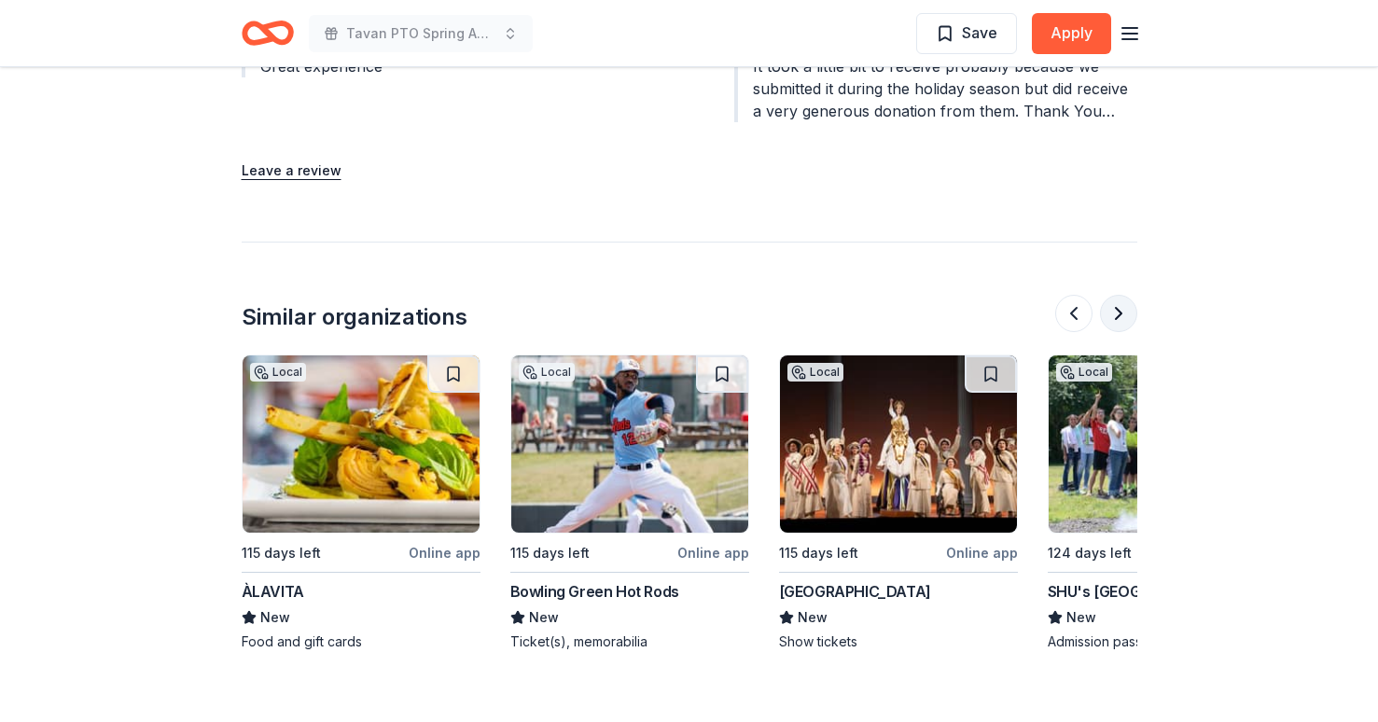
click at [1109, 314] on button at bounding box center [1118, 313] width 37 height 37
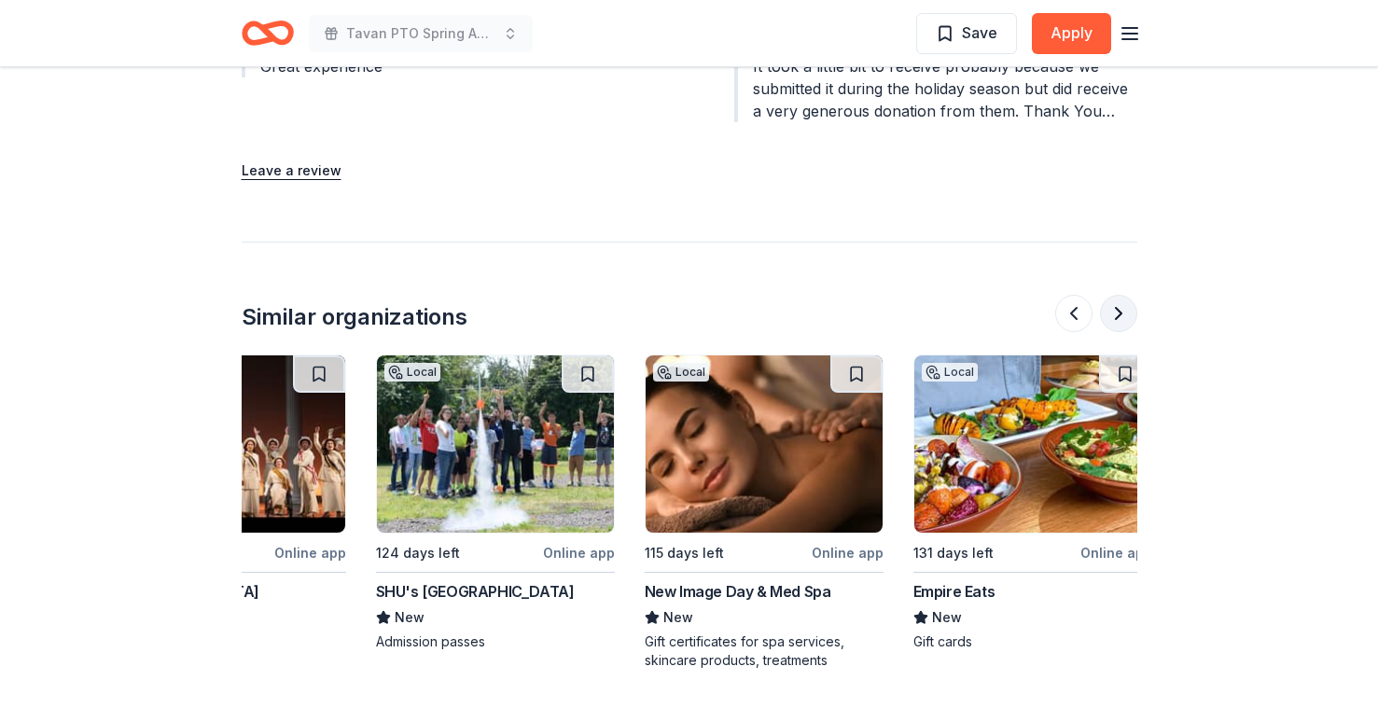
scroll to position [0, 1612]
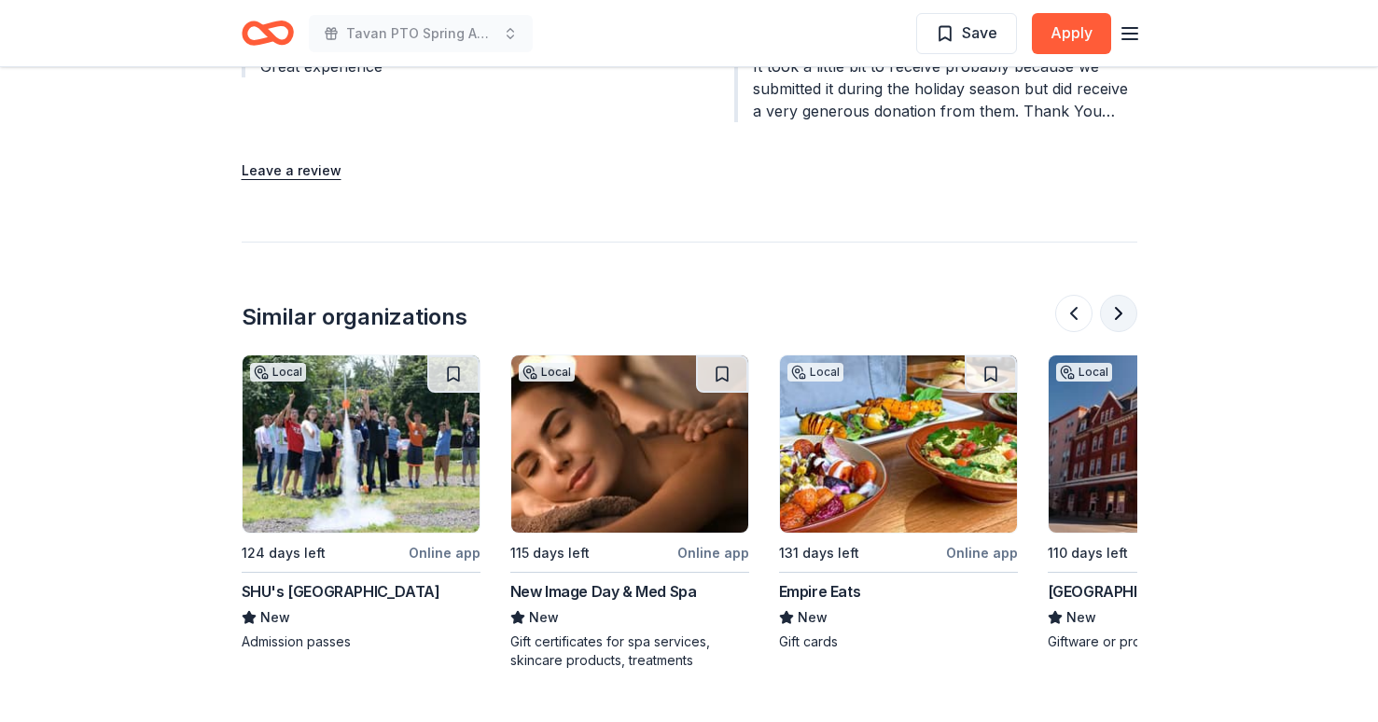
click at [1109, 314] on button at bounding box center [1118, 313] width 37 height 37
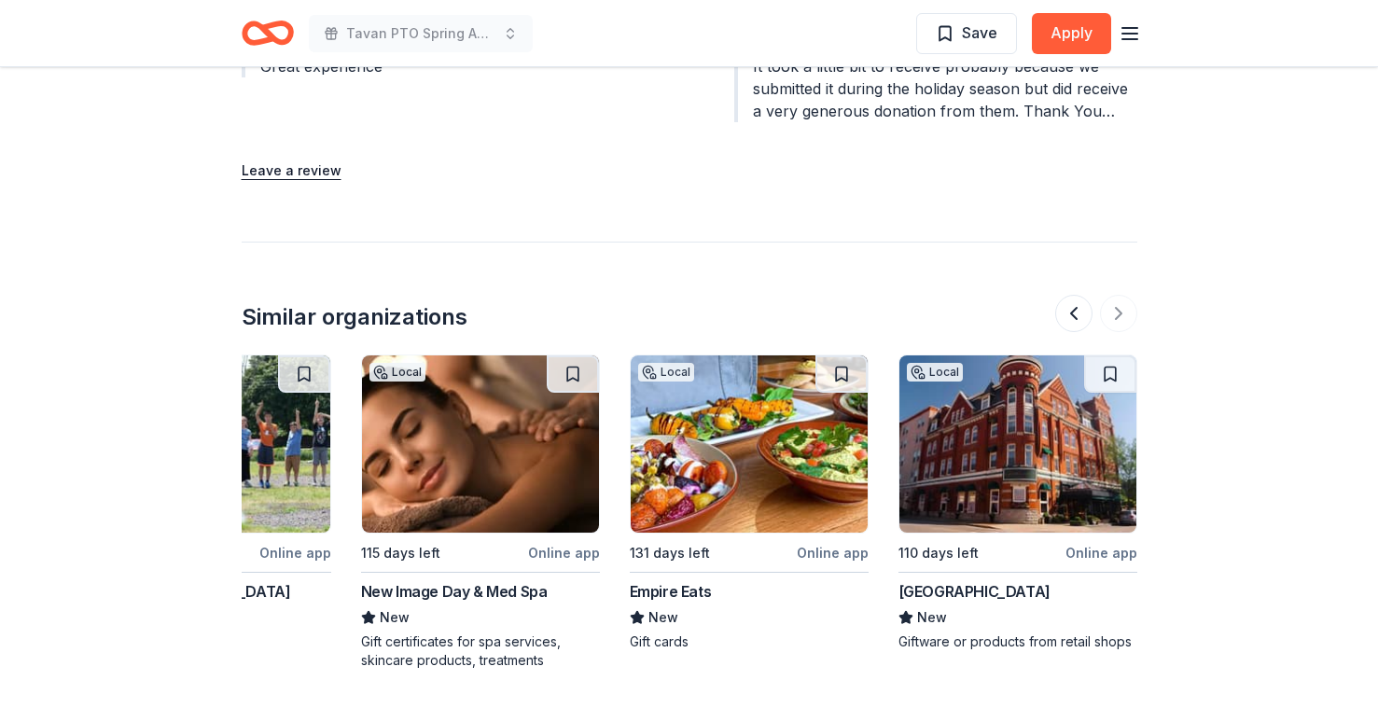
click at [443, 504] on img at bounding box center [480, 443] width 237 height 177
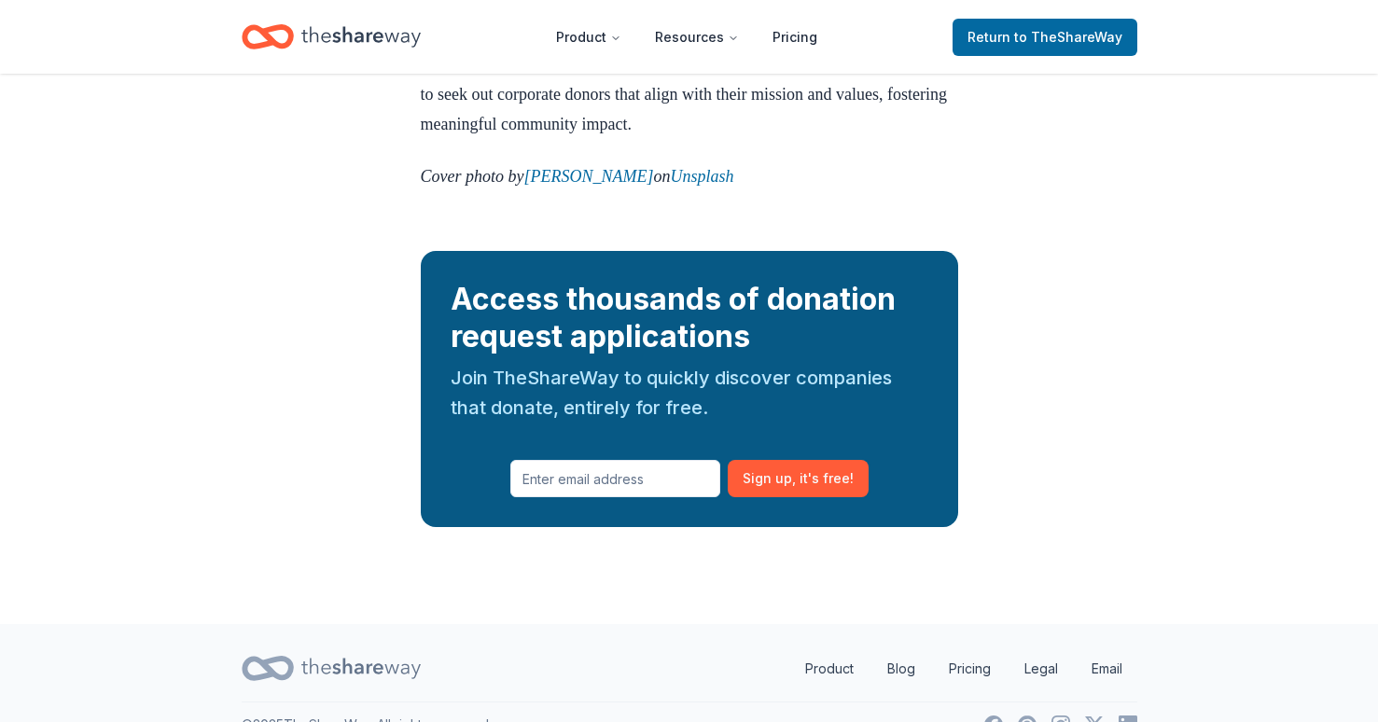
scroll to position [2332, 0]
